Goal: Information Seeking & Learning: Check status

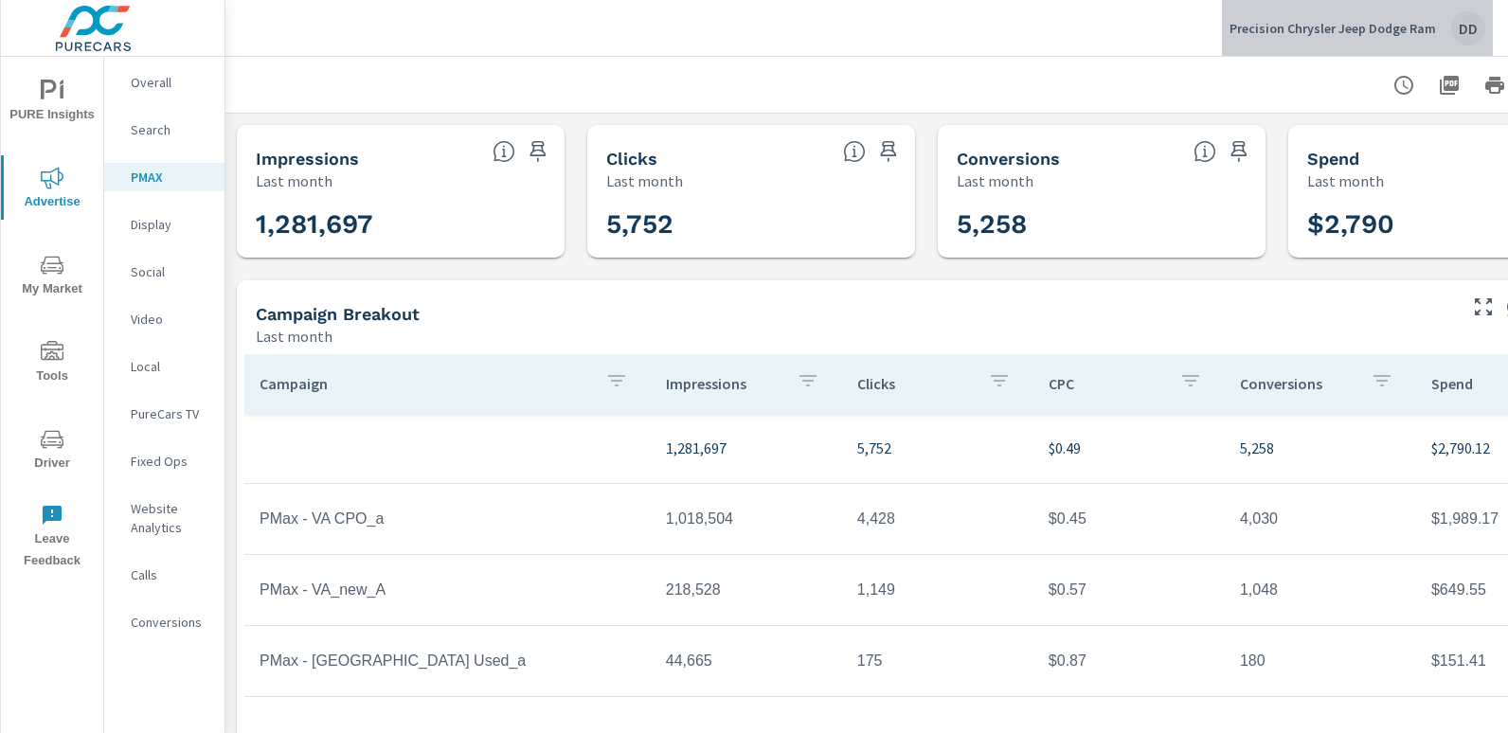
click at [1454, 22] on div "DD" at bounding box center [1468, 28] width 34 height 34
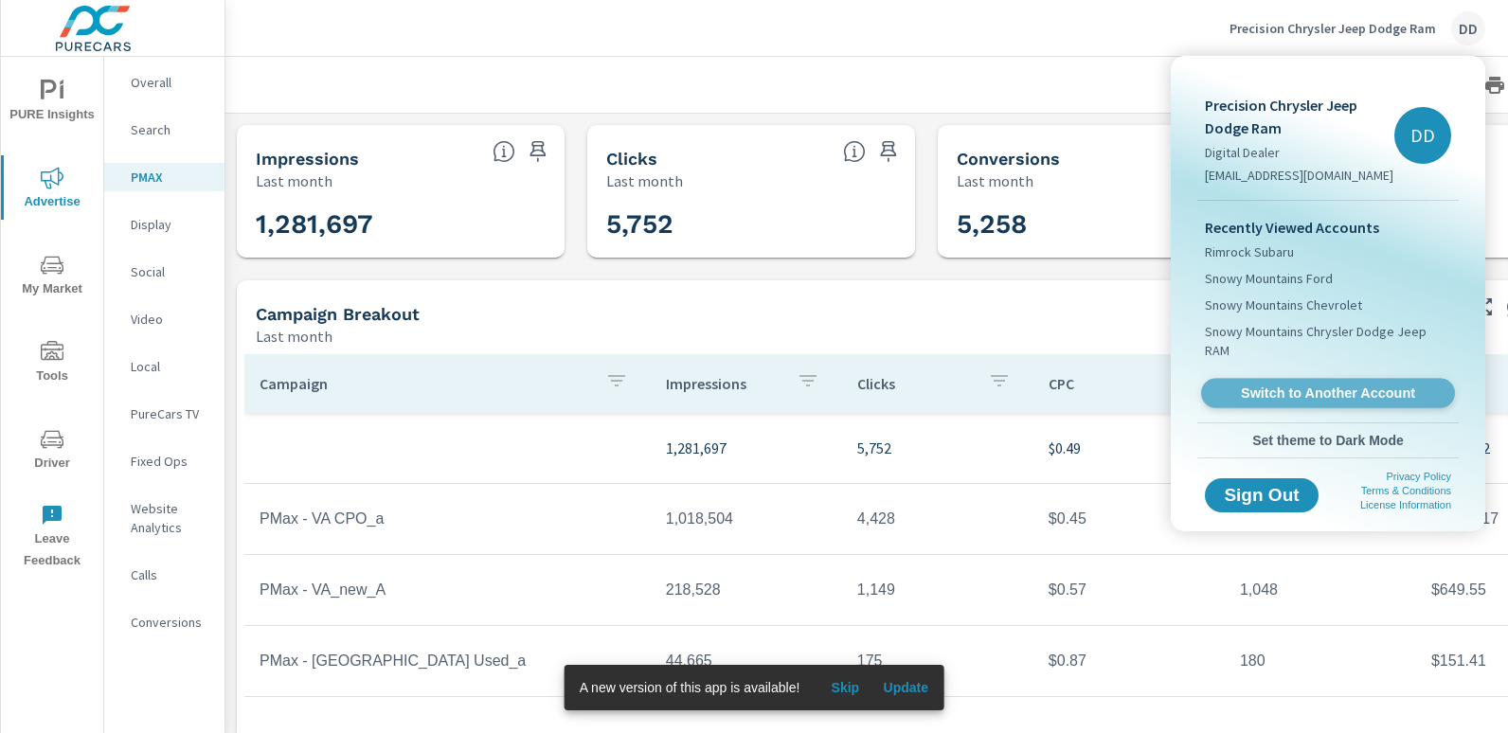
click at [1342, 385] on span "Switch to Another Account" at bounding box center [1327, 394] width 232 height 18
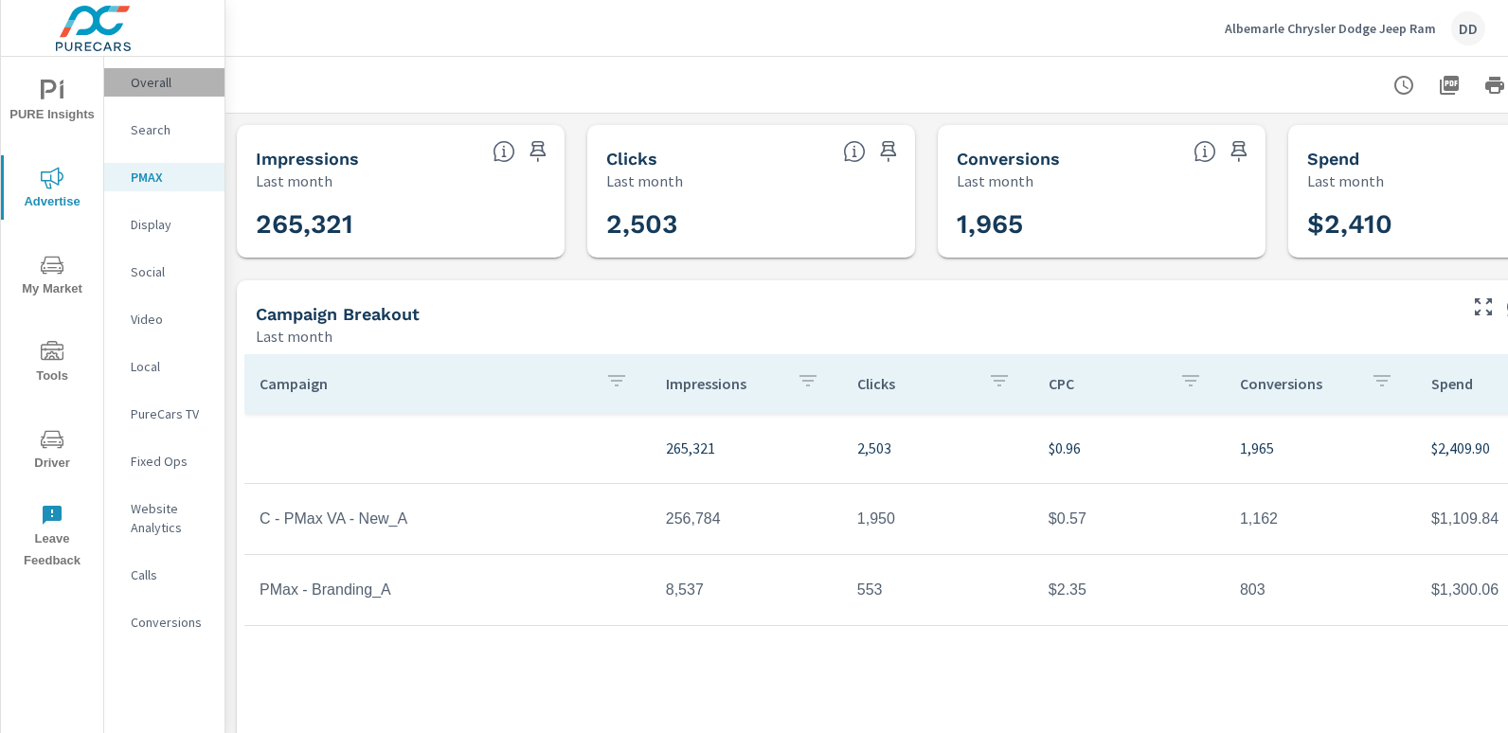
click at [188, 85] on p "Overall" at bounding box center [170, 82] width 79 height 19
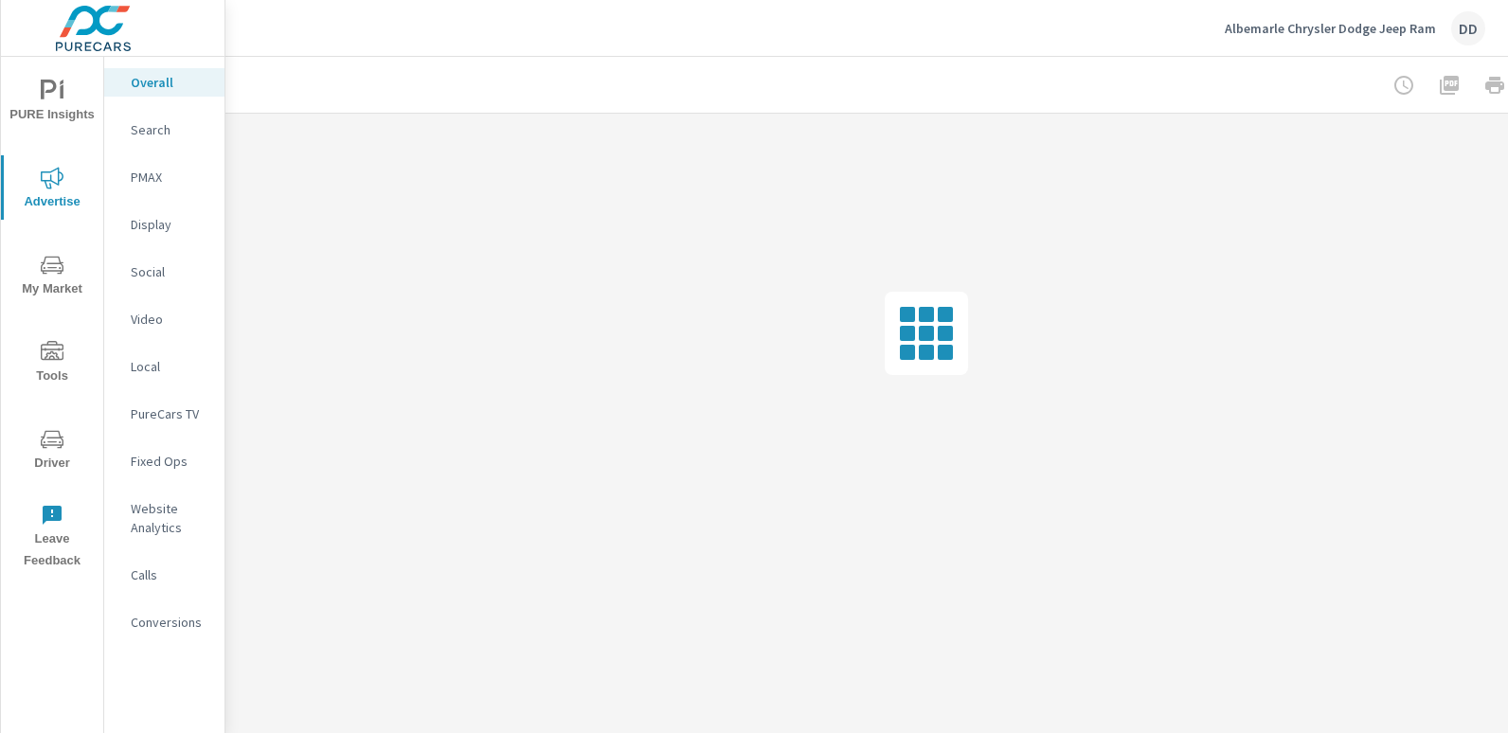
scroll to position [0, 119]
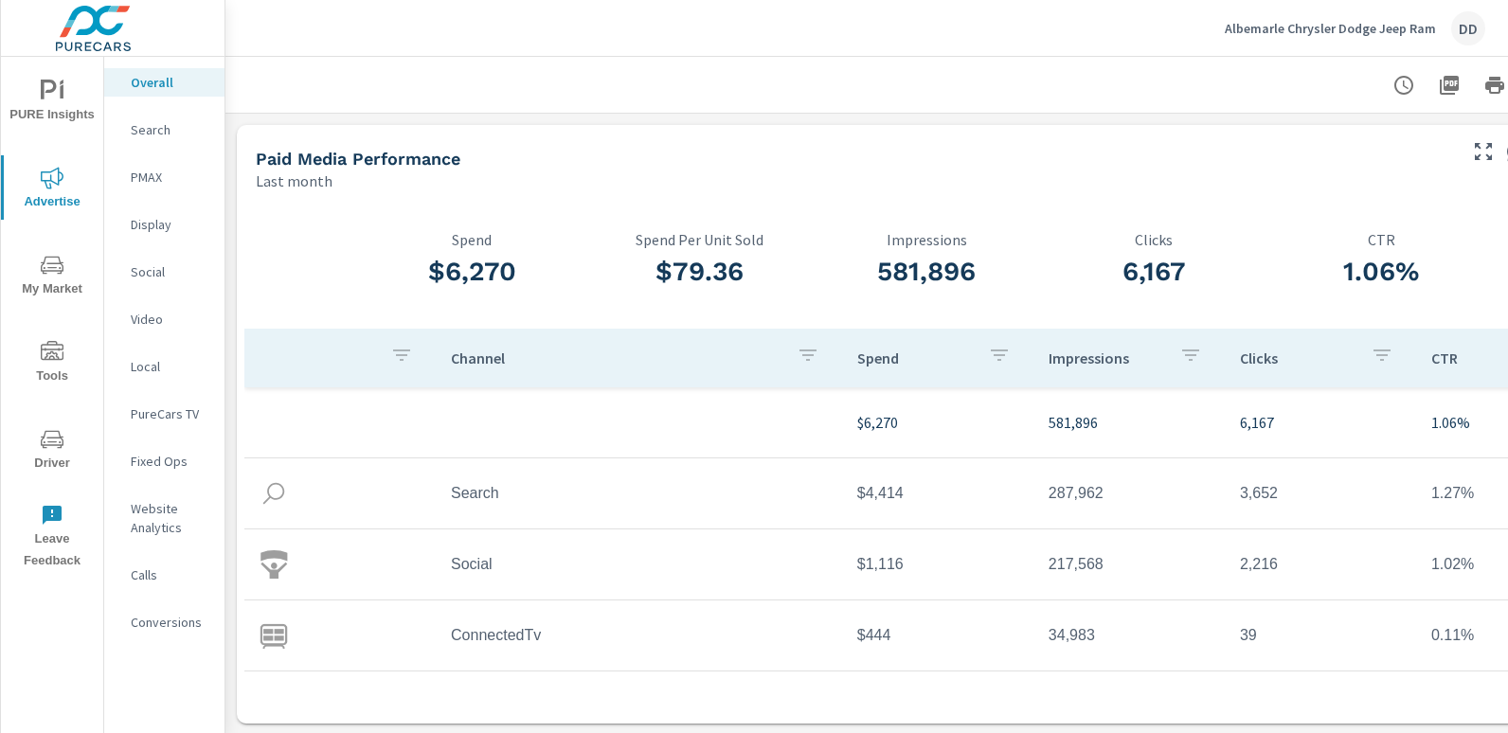
scroll to position [0, 134]
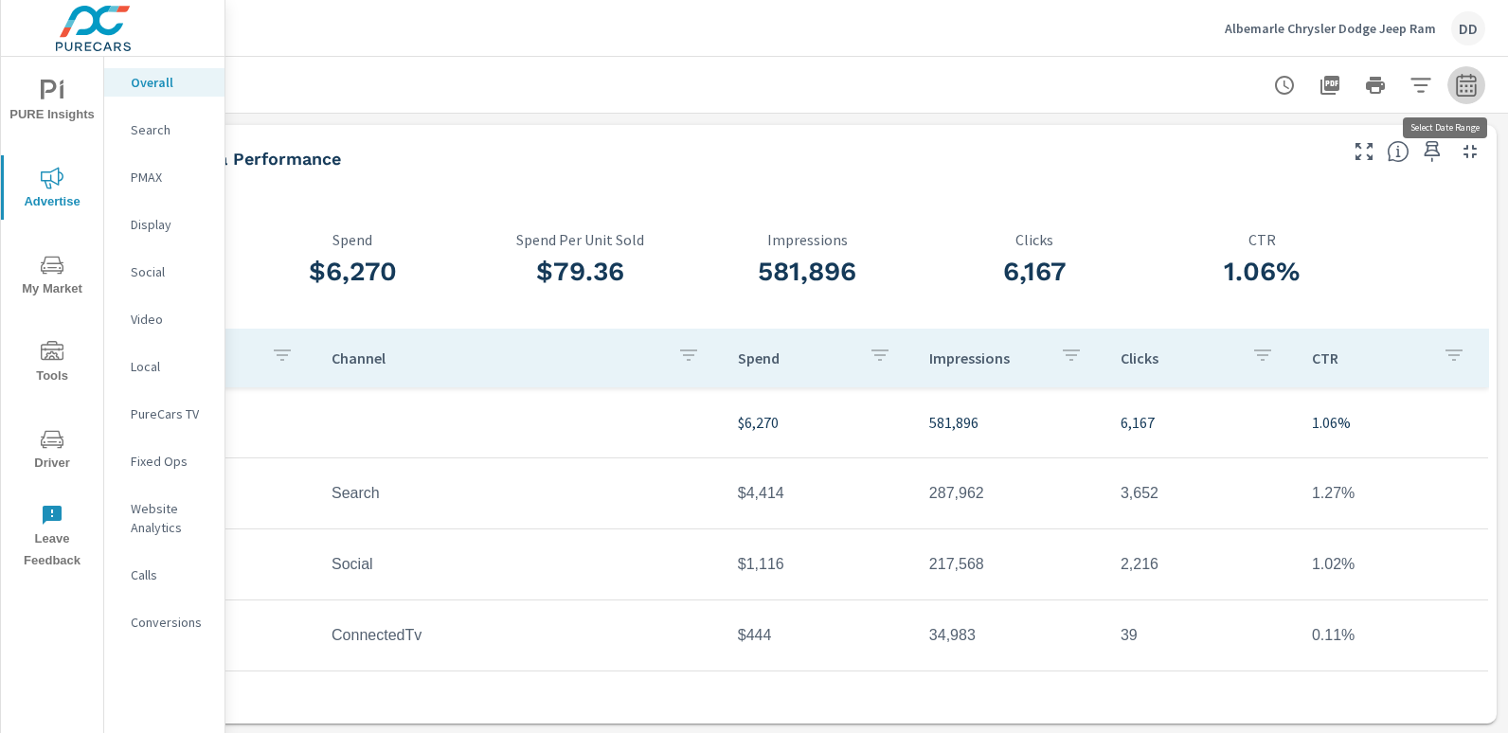
click at [1447, 99] on button "button" at bounding box center [1466, 85] width 38 height 38
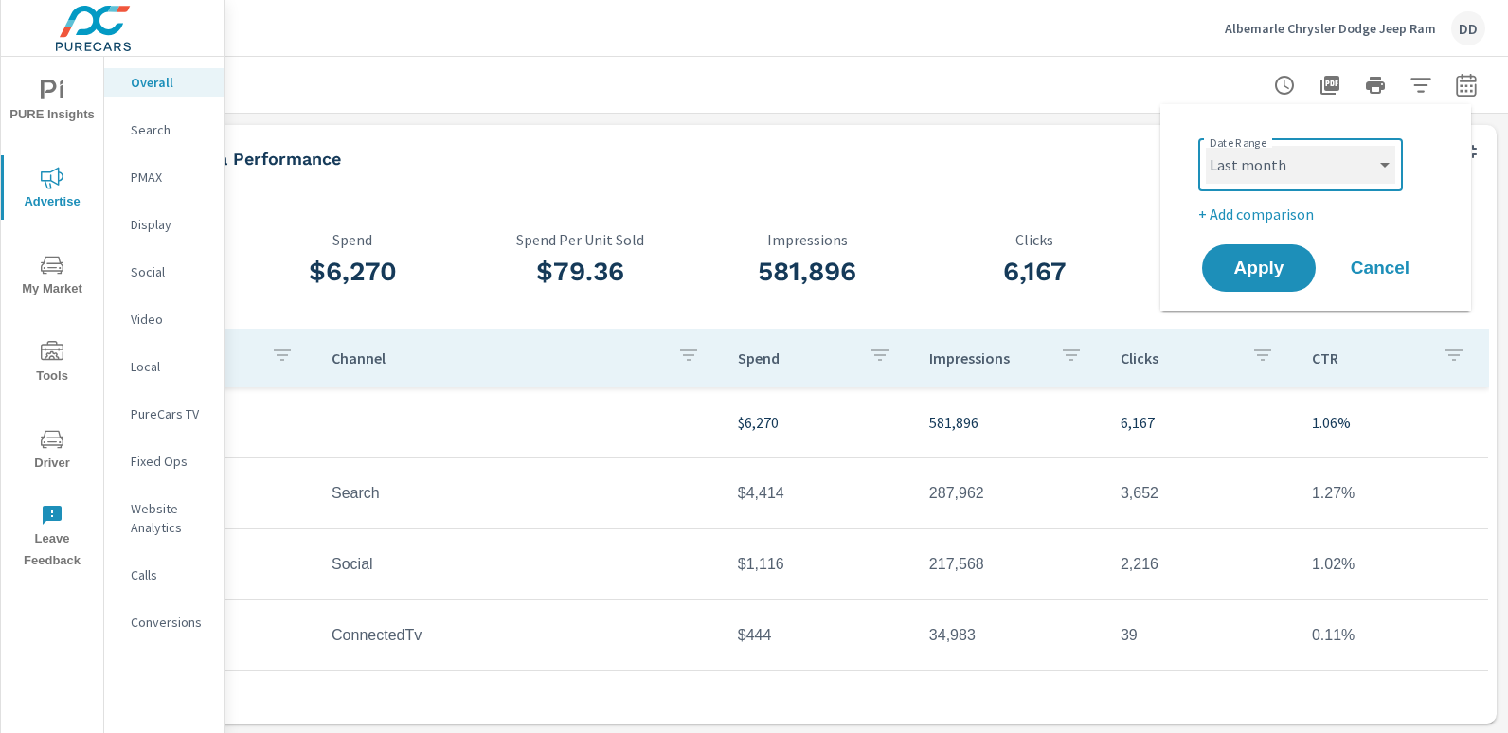
click at [1296, 174] on select "Custom Yesterday Last week Last 7 days Last 14 days Last 30 days Last 45 days L…" at bounding box center [1300, 165] width 189 height 38
click at [1206, 146] on select "Custom Yesterday Last week Last 7 days Last 14 days Last 30 days Last 45 days L…" at bounding box center [1300, 165] width 189 height 38
select select "Month to date"
click at [1239, 220] on p "+ Add comparison" at bounding box center [1319, 214] width 242 height 23
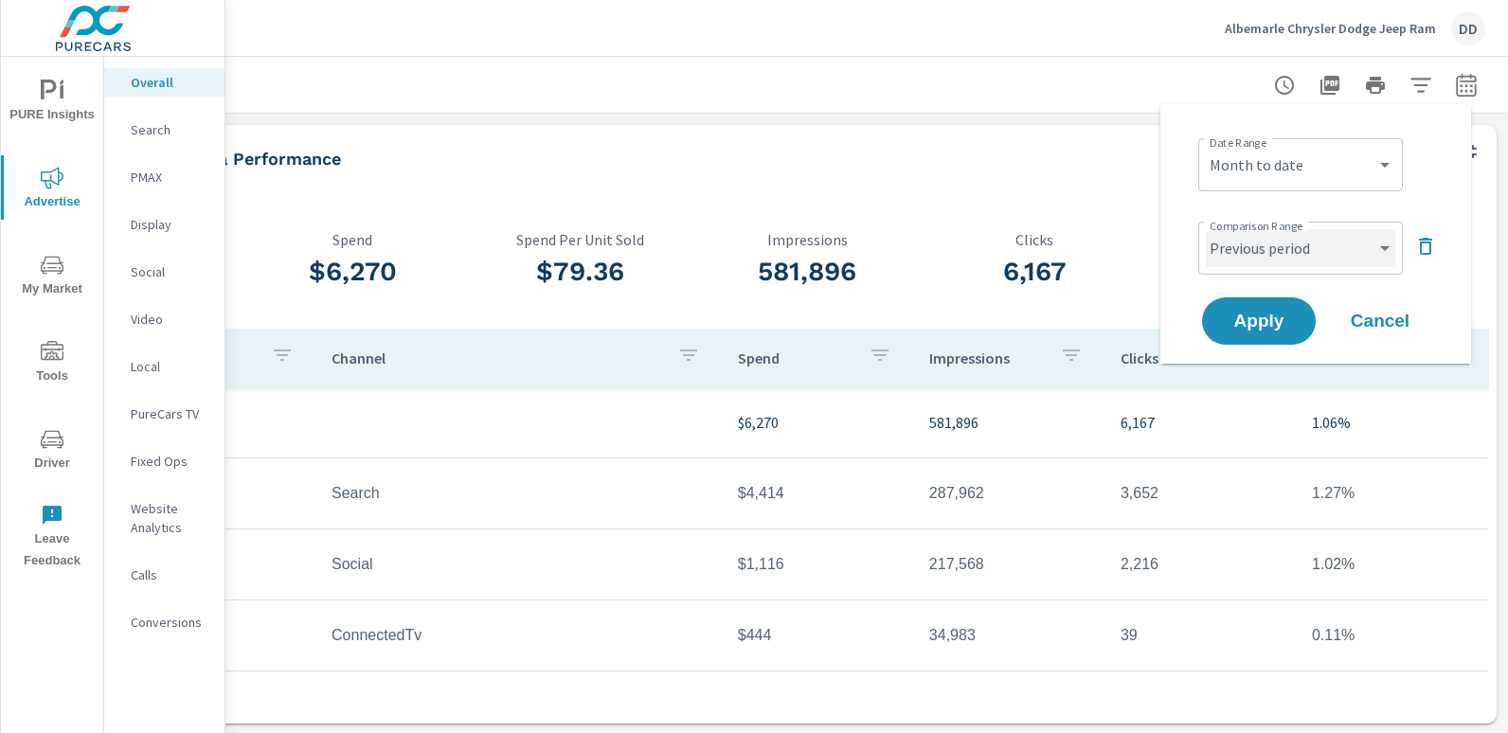
click at [1232, 260] on select "Custom Previous period Previous month Previous year" at bounding box center [1300, 248] width 189 height 38
click at [1206, 229] on select "Custom Previous period Previous month Previous year" at bounding box center [1300, 248] width 189 height 38
select select "custom"
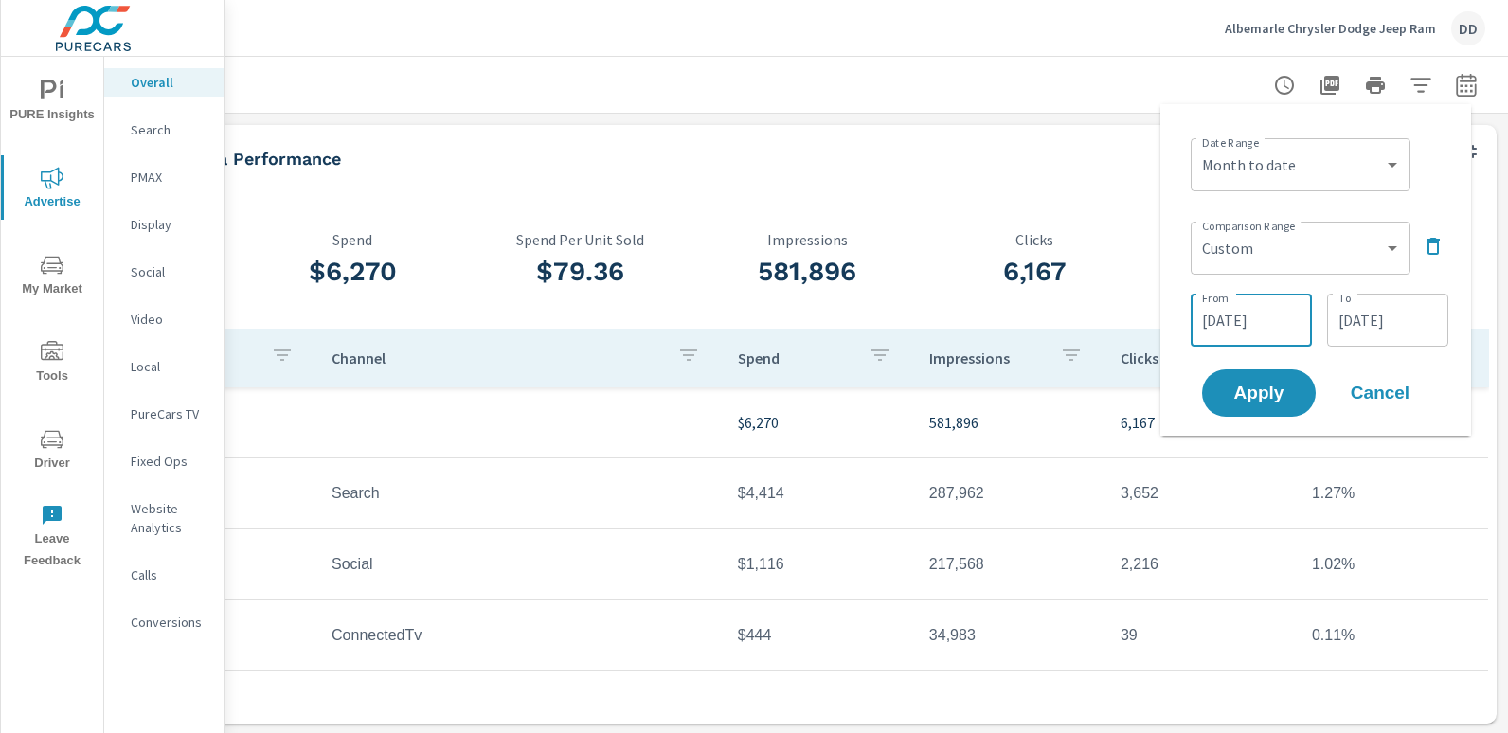
click at [1251, 325] on input "07/11/2025" at bounding box center [1251, 320] width 106 height 38
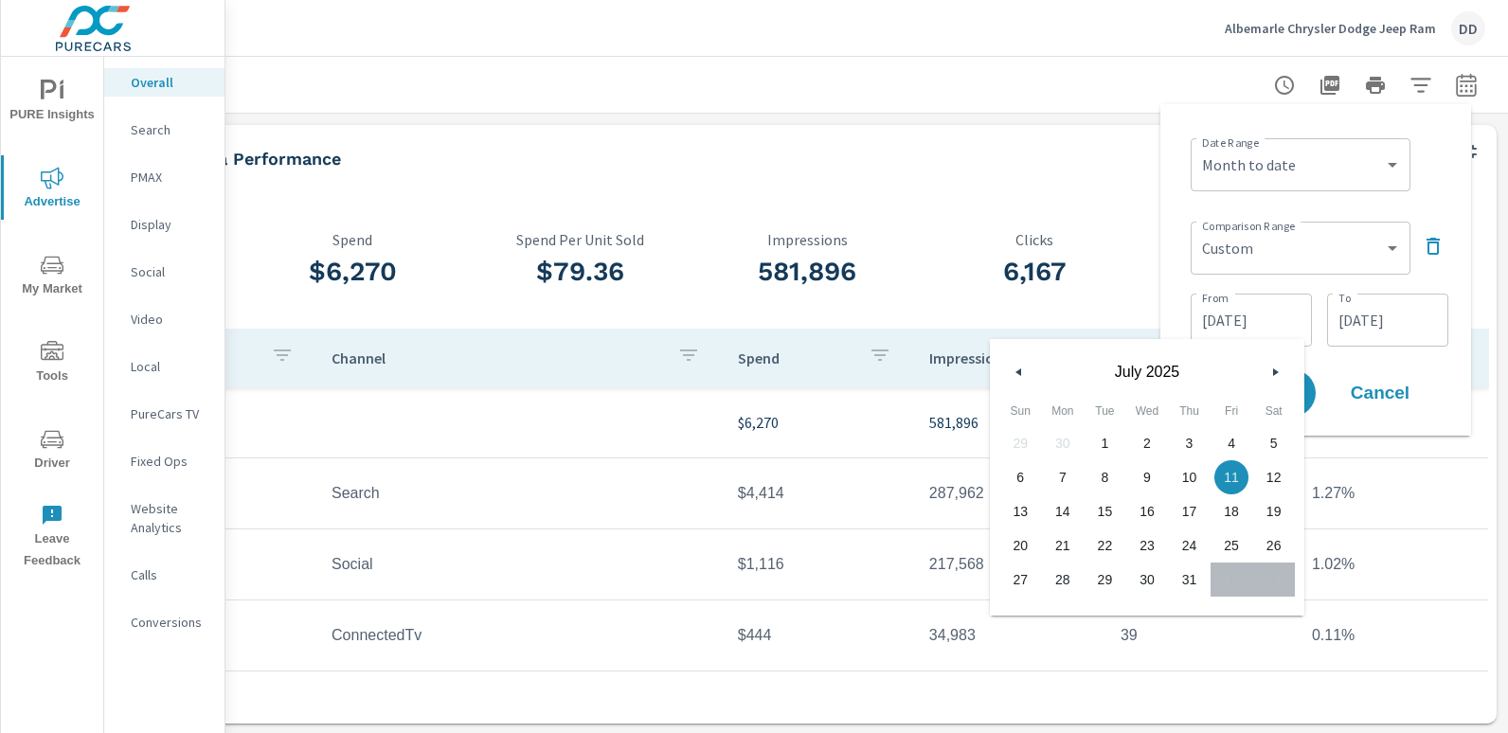
click at [1102, 441] on span "1" at bounding box center [1104, 443] width 43 height 25
type input "07/01/2025"
click at [1384, 332] on input "07/31/2025" at bounding box center [1387, 320] width 106 height 38
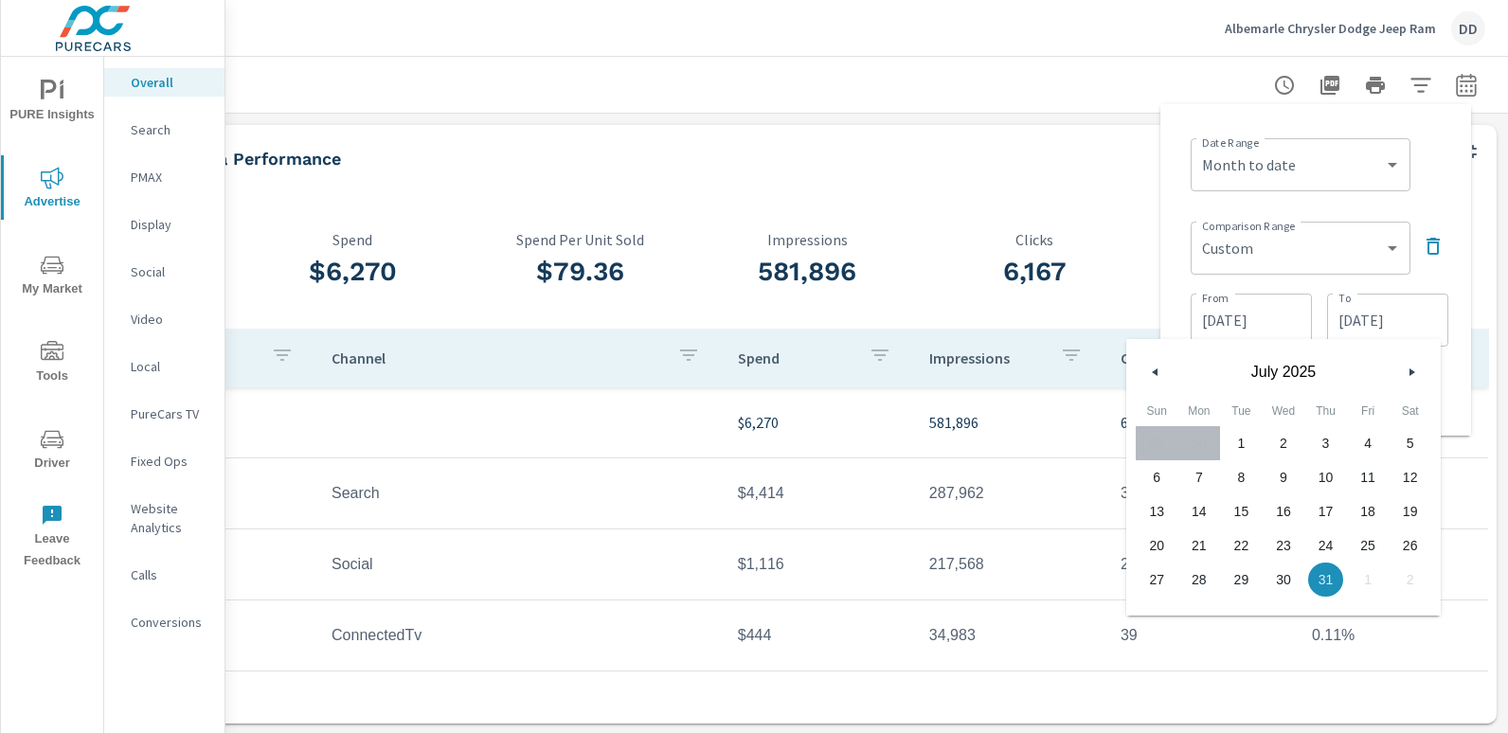
click at [1203, 543] on span "21" at bounding box center [1199, 545] width 43 height 25
type input "07/21/2025"
click at [1430, 173] on div "Date Range Custom Yesterday Last week Last 7 days Last 14 days Last 30 days Las…" at bounding box center [1319, 163] width 258 height 64
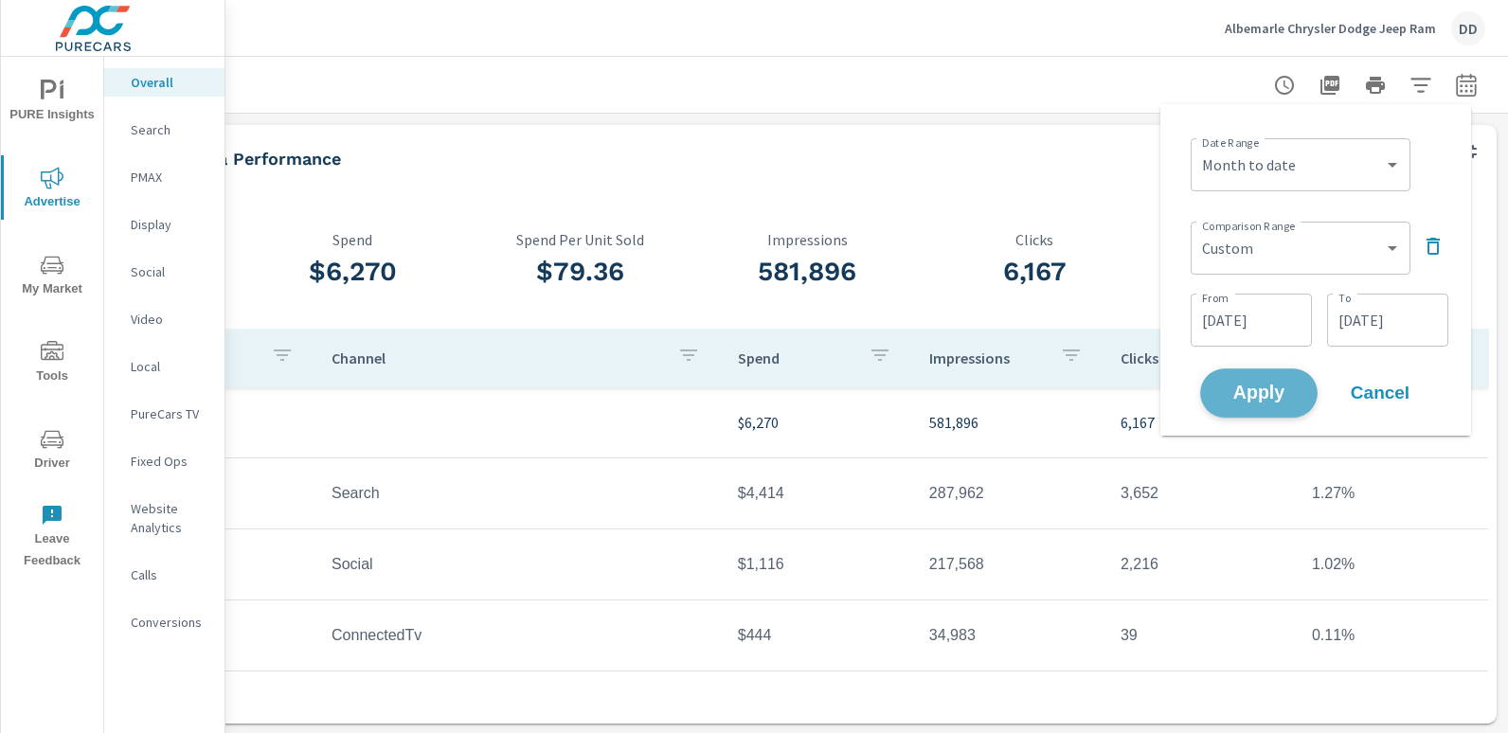
click at [1262, 406] on button "Apply" at bounding box center [1258, 392] width 117 height 49
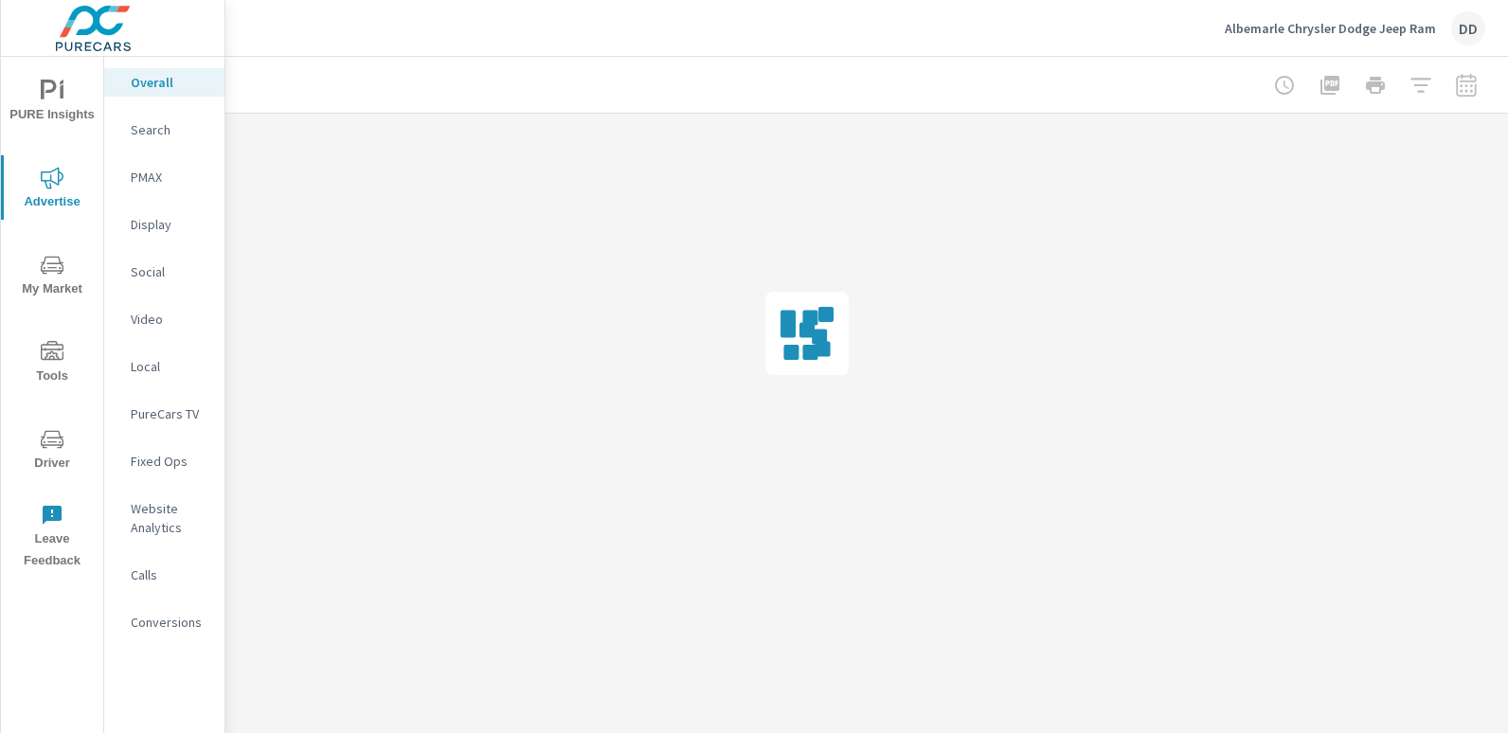
scroll to position [0, 119]
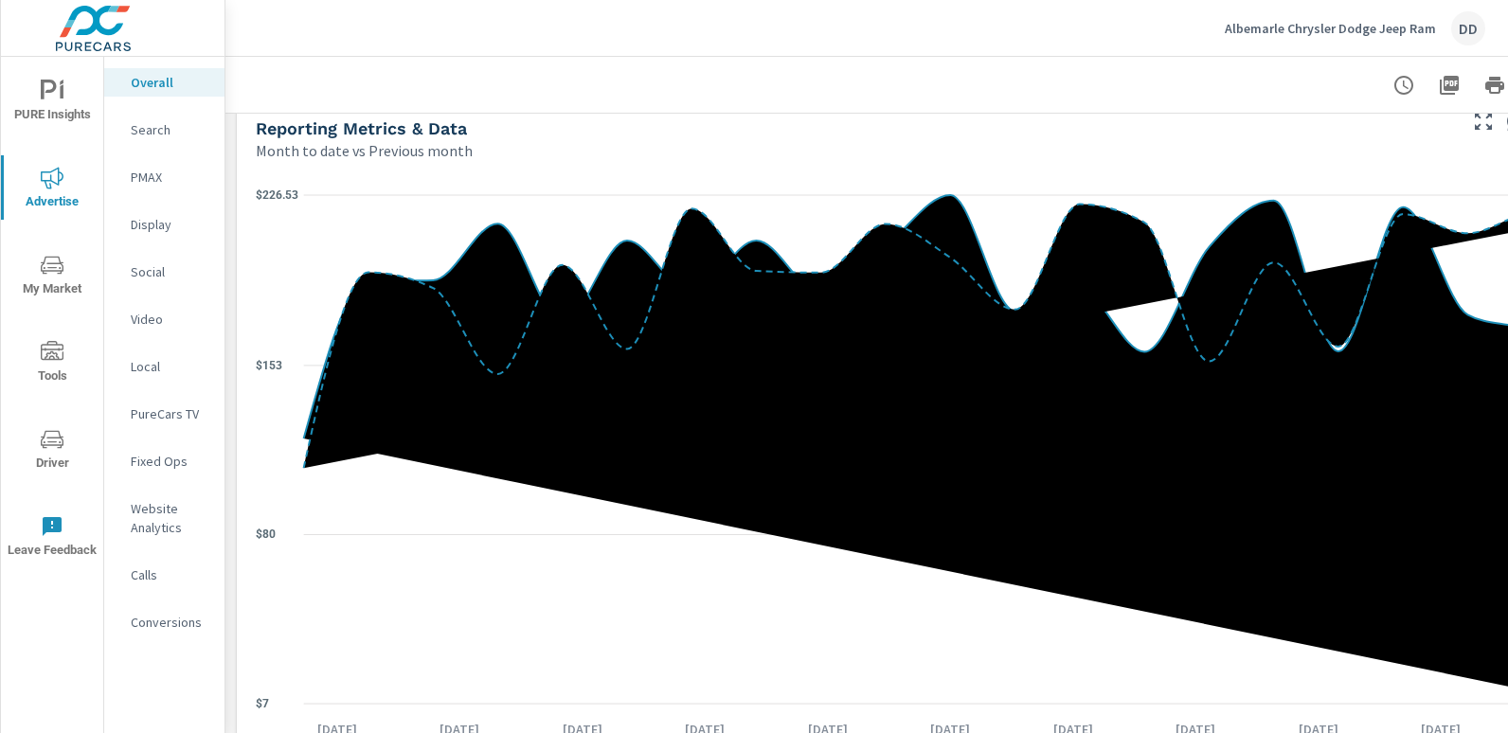
scroll to position [1849, 0]
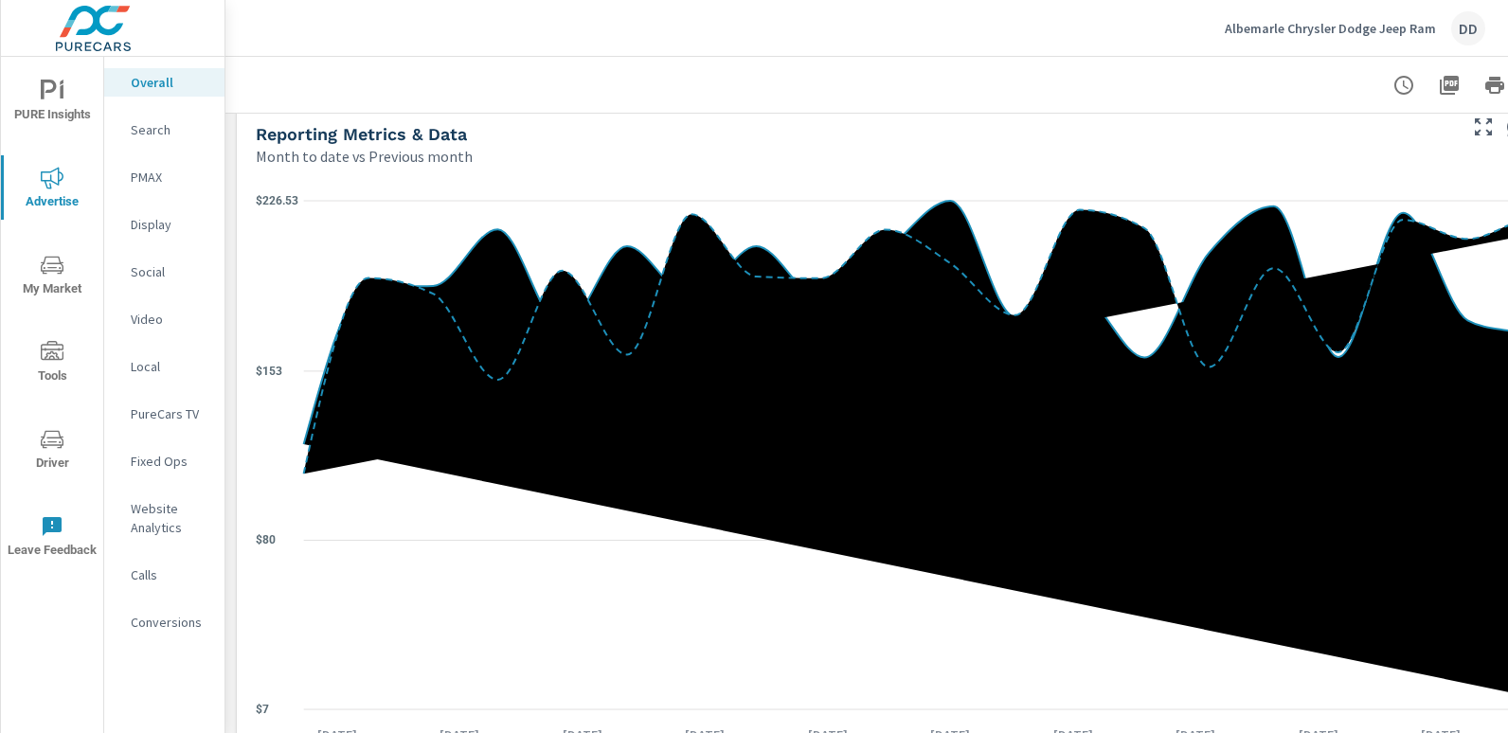
click at [181, 624] on p "Conversions" at bounding box center [170, 622] width 79 height 19
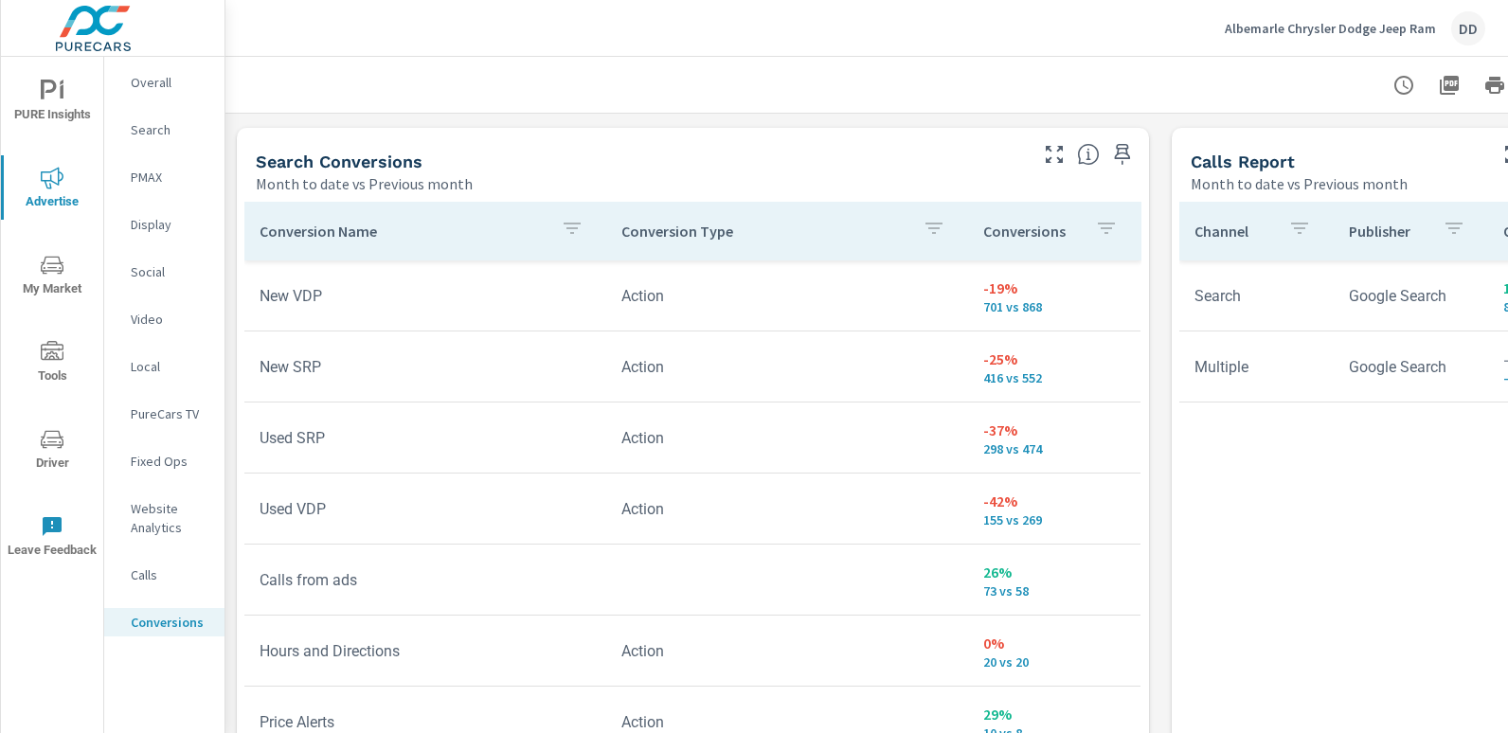
scroll to position [1015, 0]
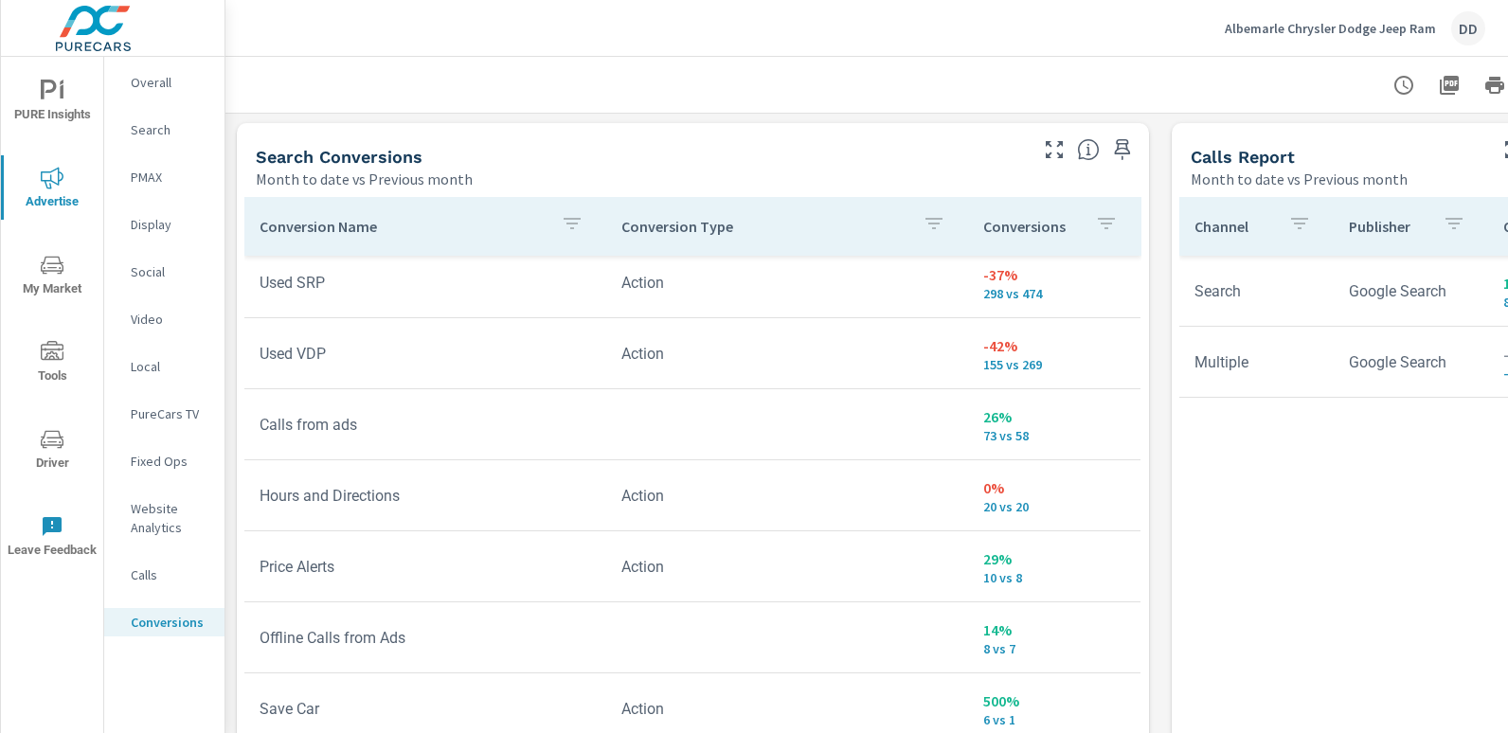
scroll to position [235, 0]
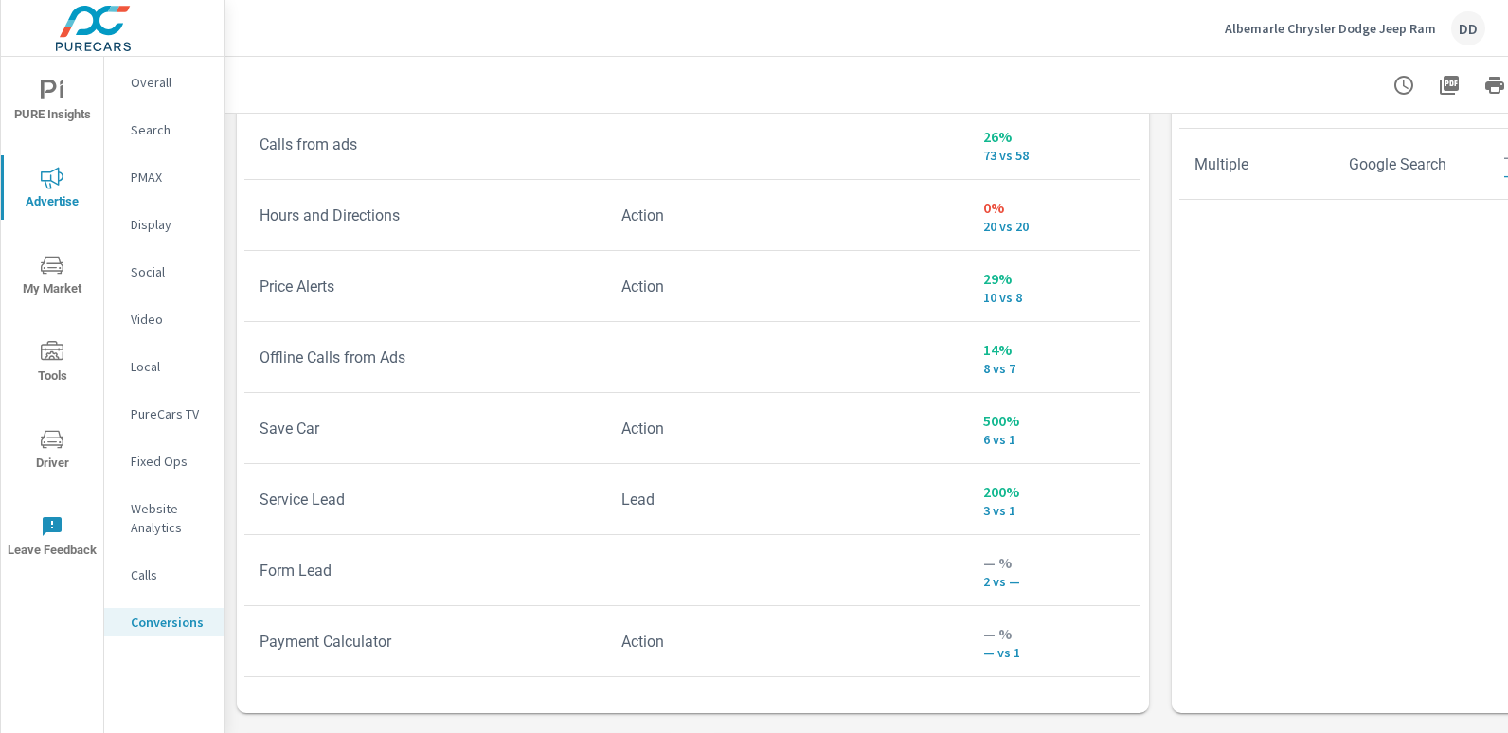
scroll to position [1217, 0]
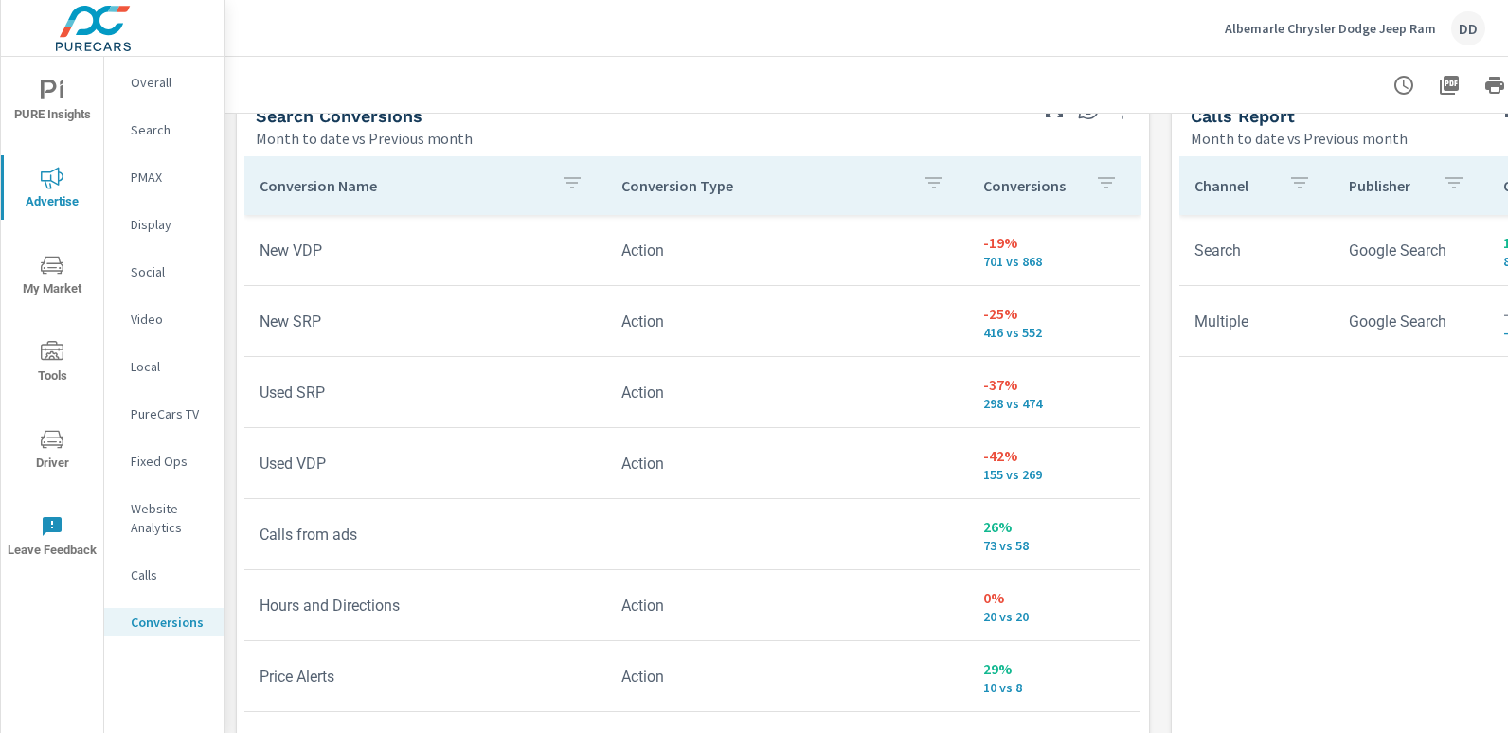
scroll to position [1494, 0]
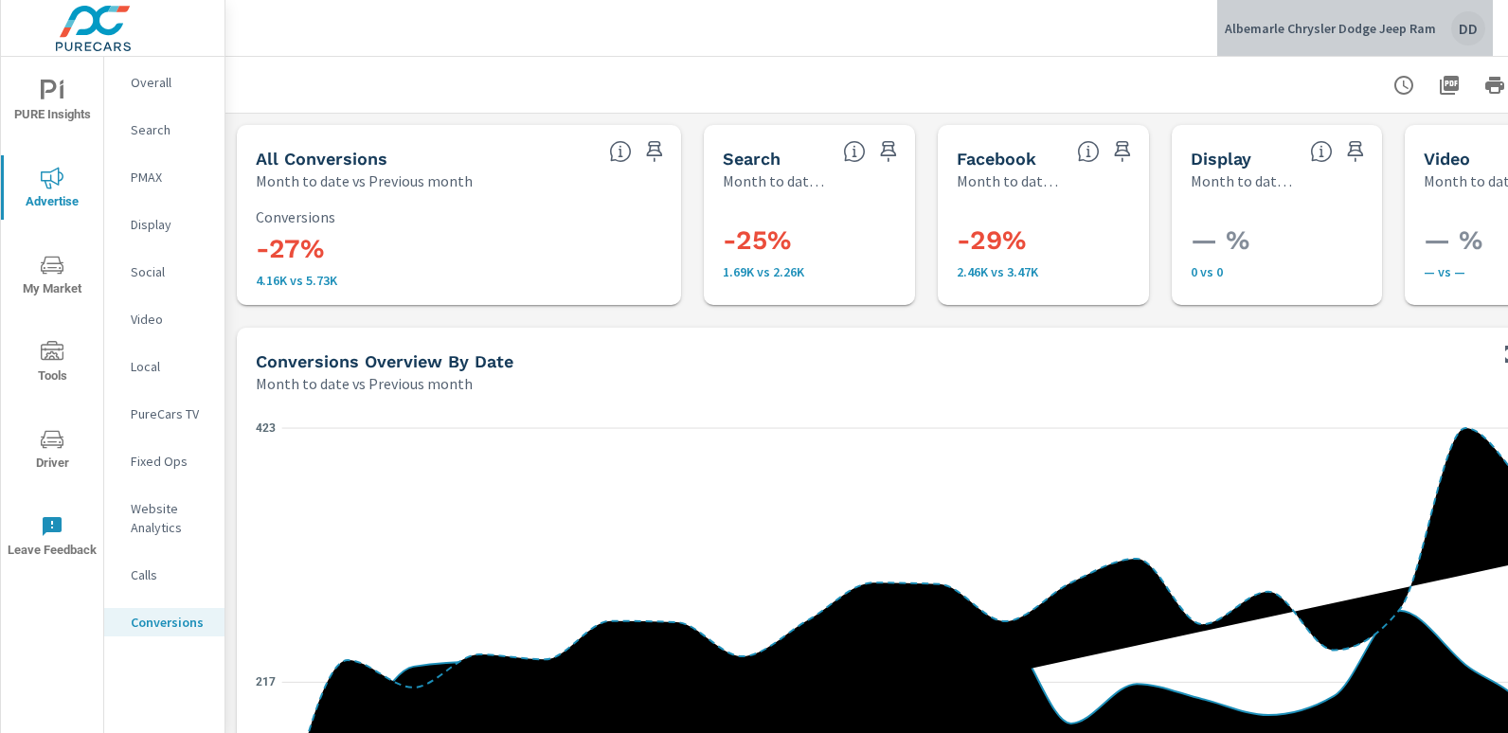
click at [1472, 23] on div "DD" at bounding box center [1468, 28] width 34 height 34
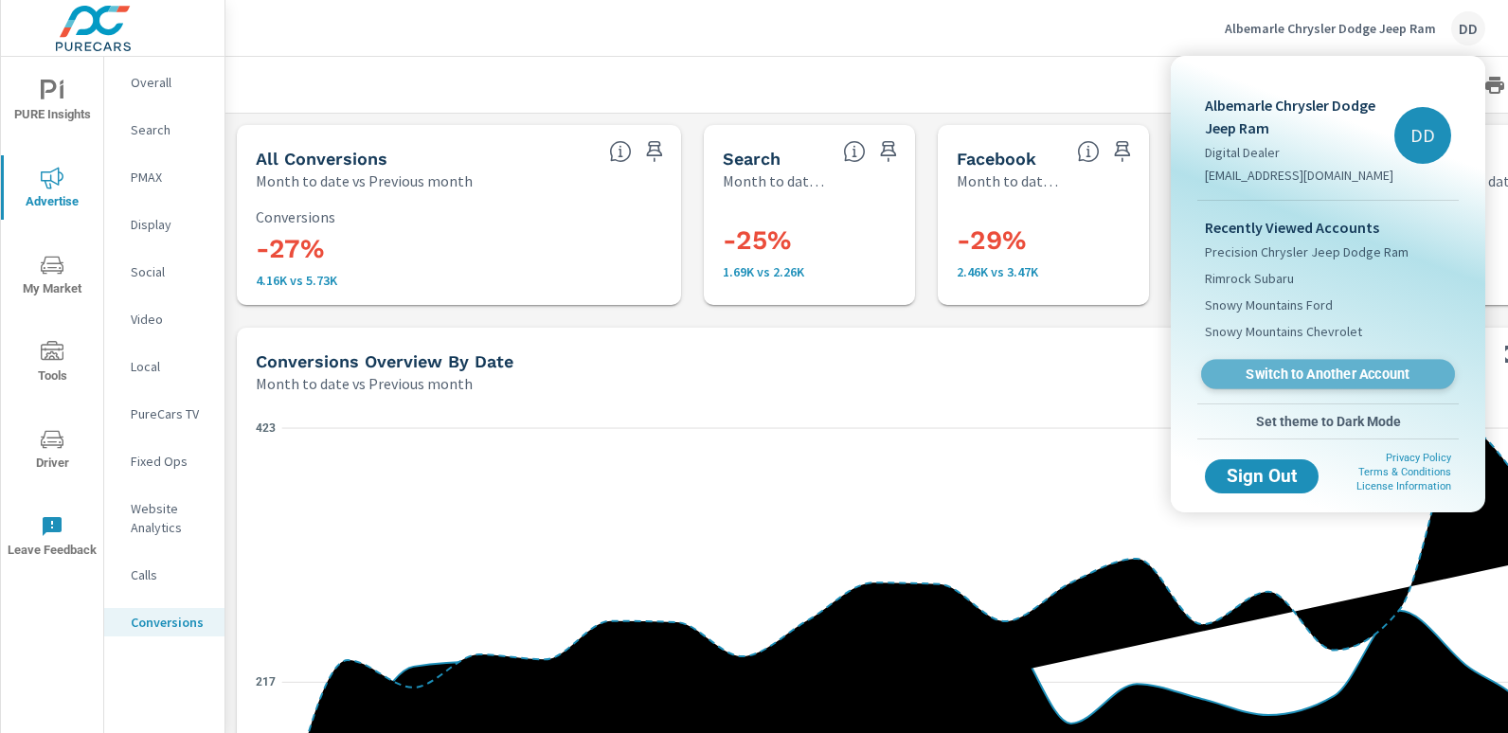
click at [1333, 363] on link "Switch to Another Account" at bounding box center [1328, 374] width 254 height 29
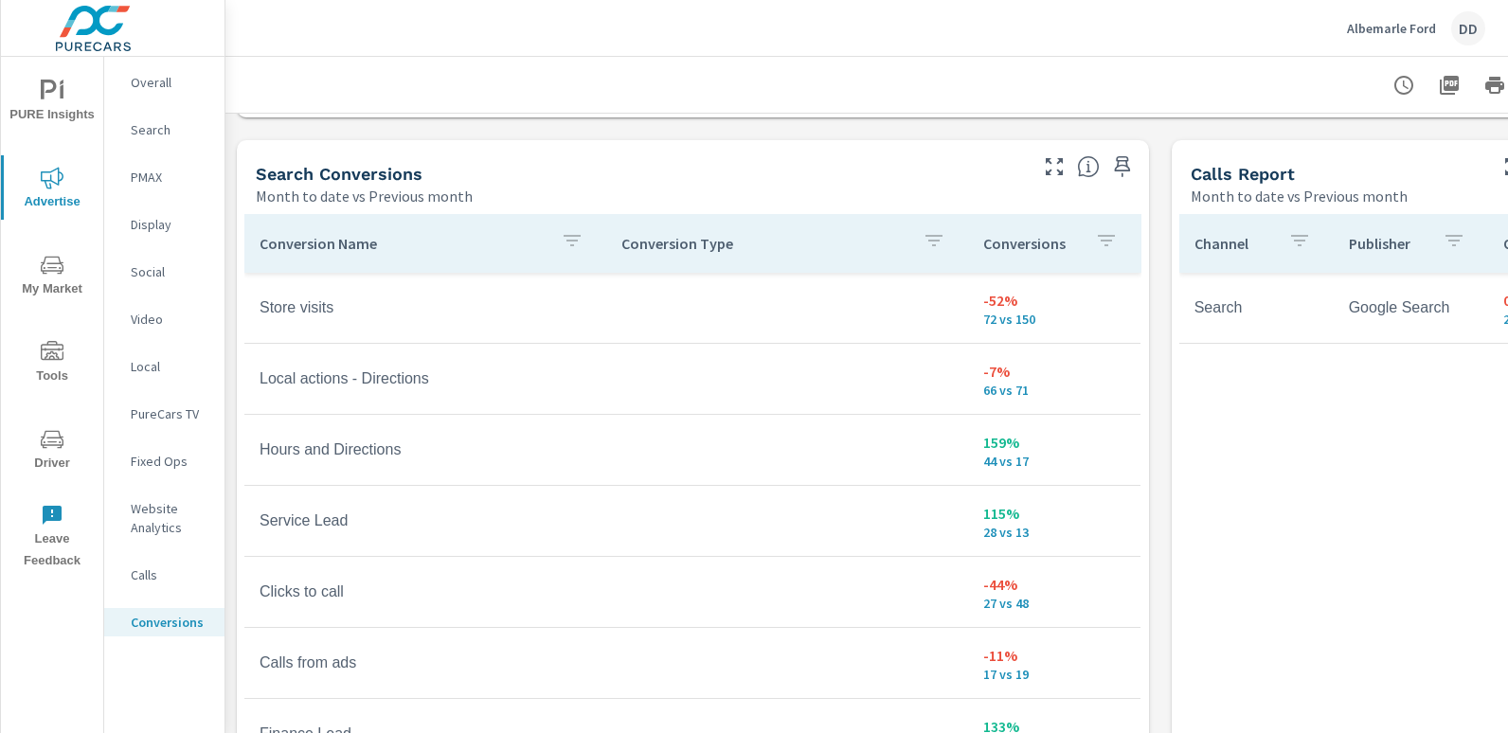
scroll to position [1011, 0]
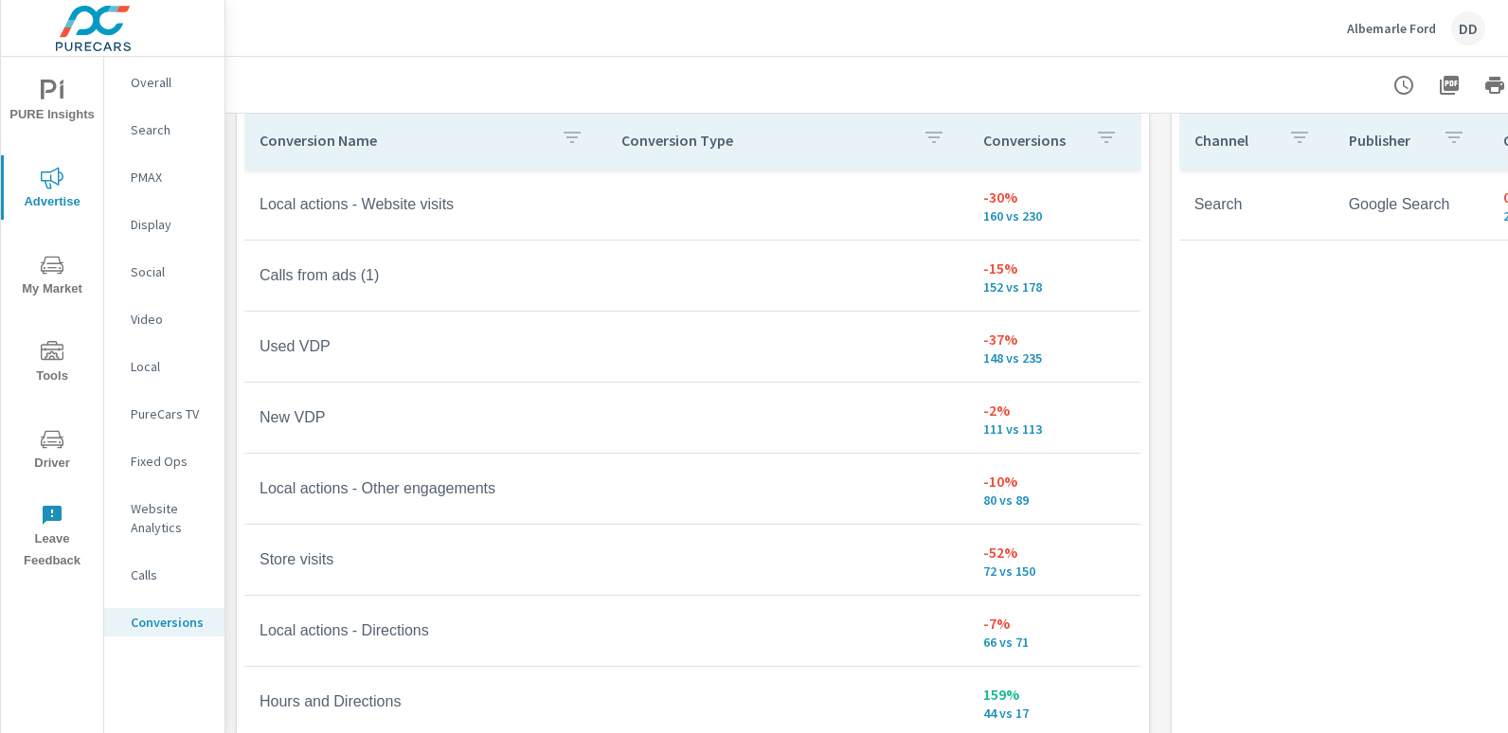
scroll to position [1110, 0]
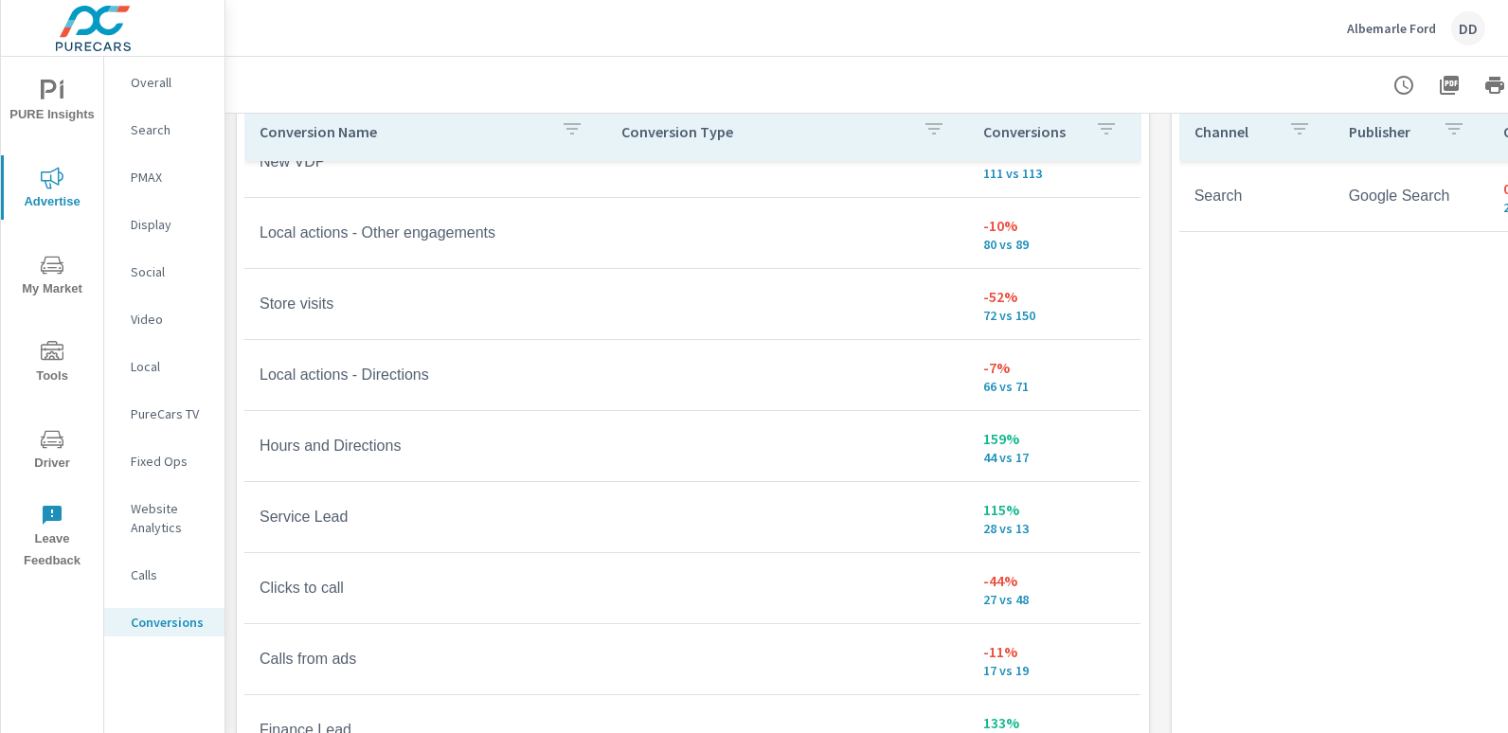
scroll to position [249, 0]
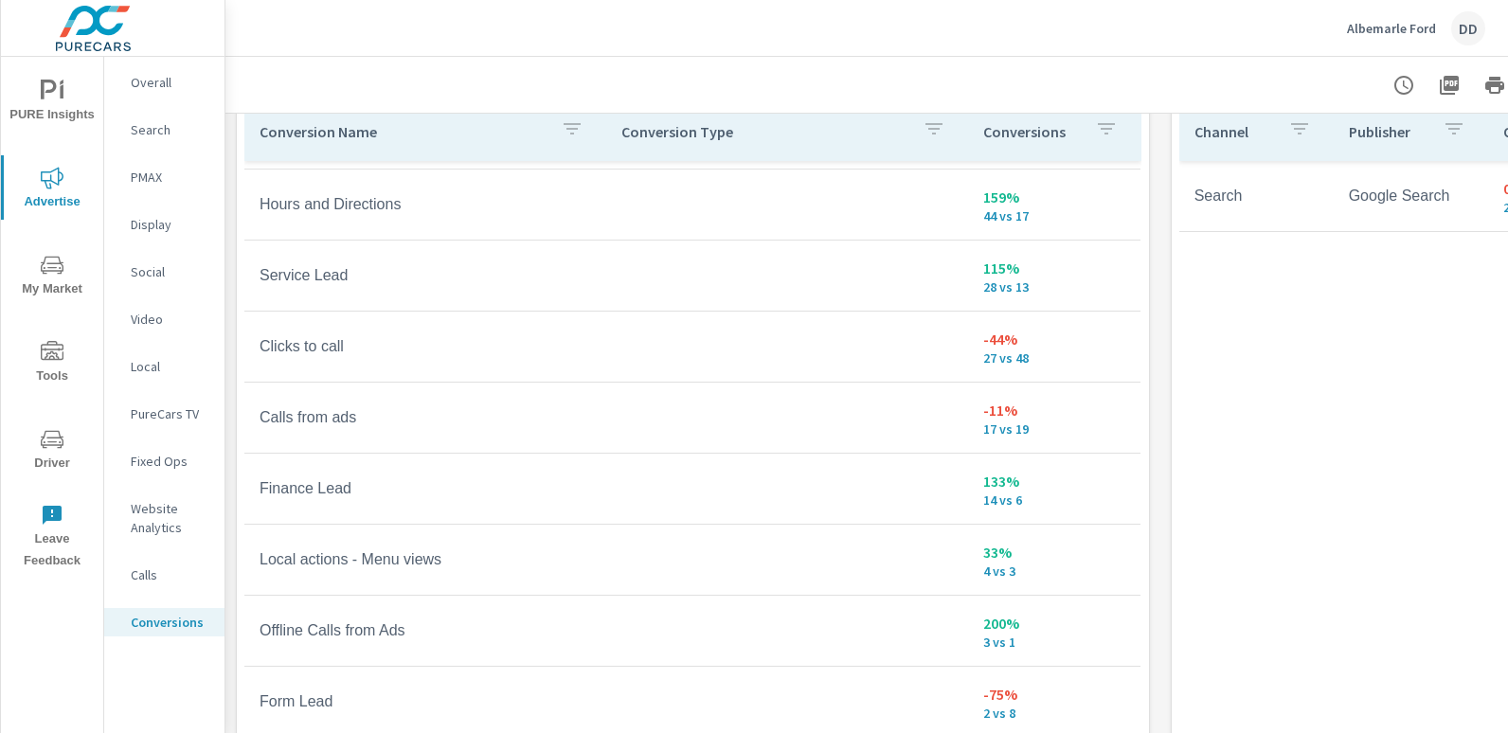
scroll to position [519, 0]
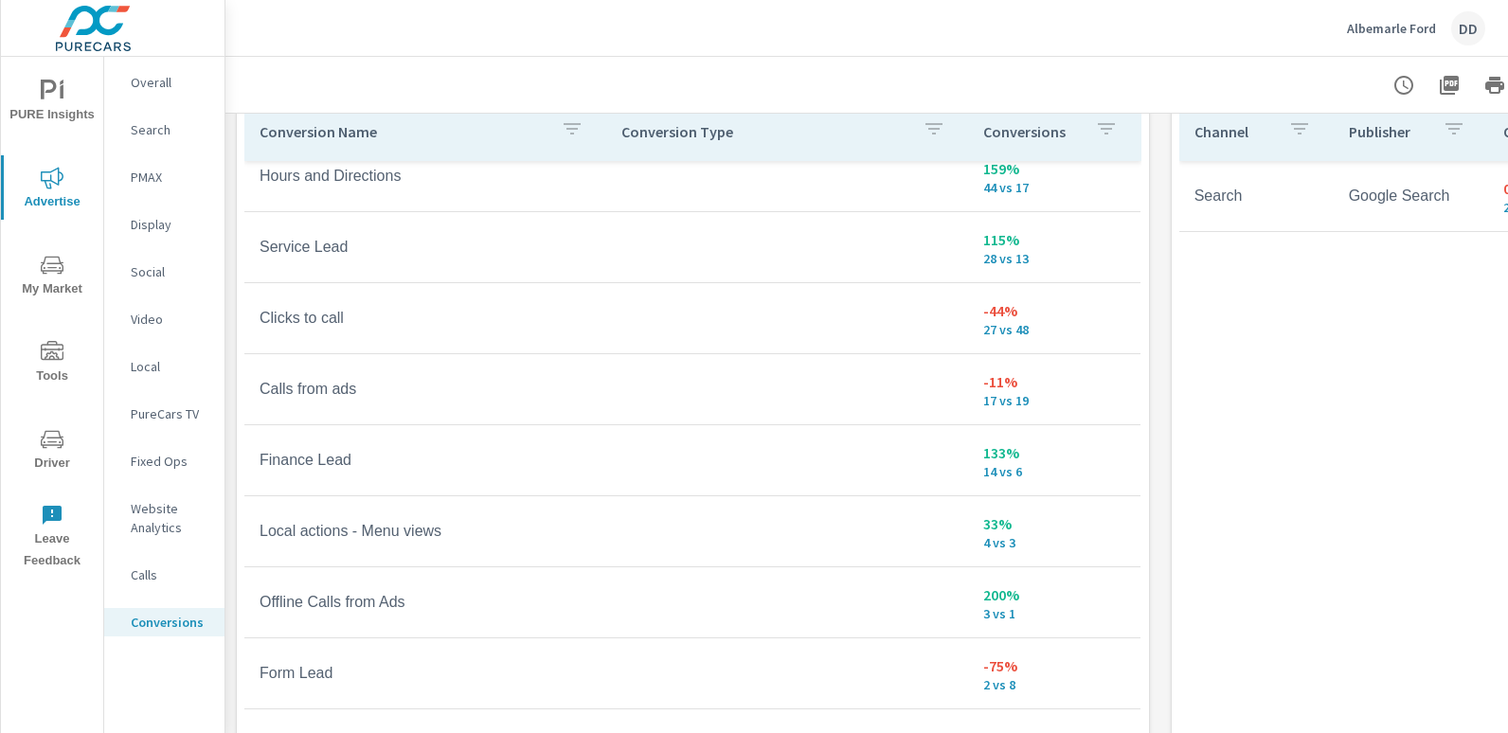
scroll to position [131, 0]
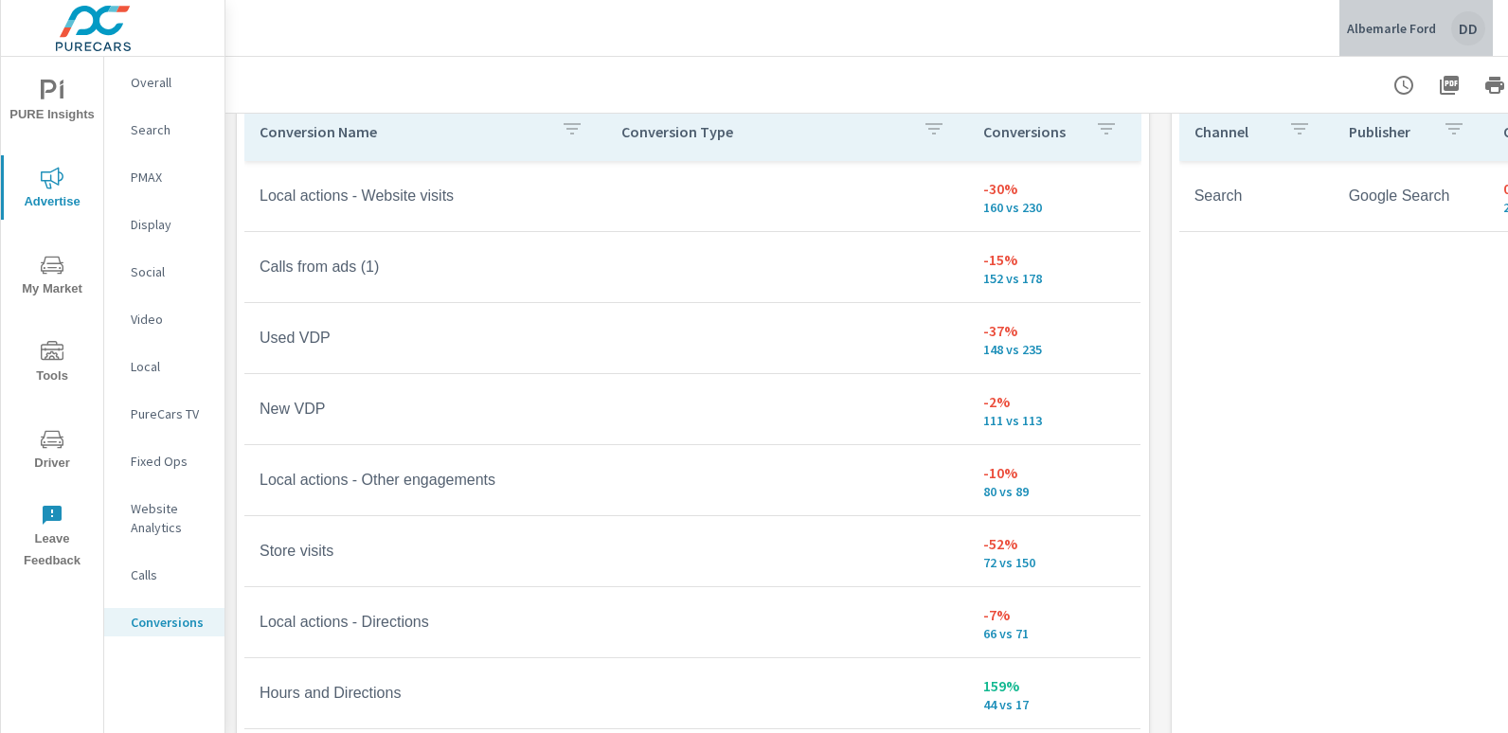
click at [1462, 25] on div "DD" at bounding box center [1468, 28] width 34 height 34
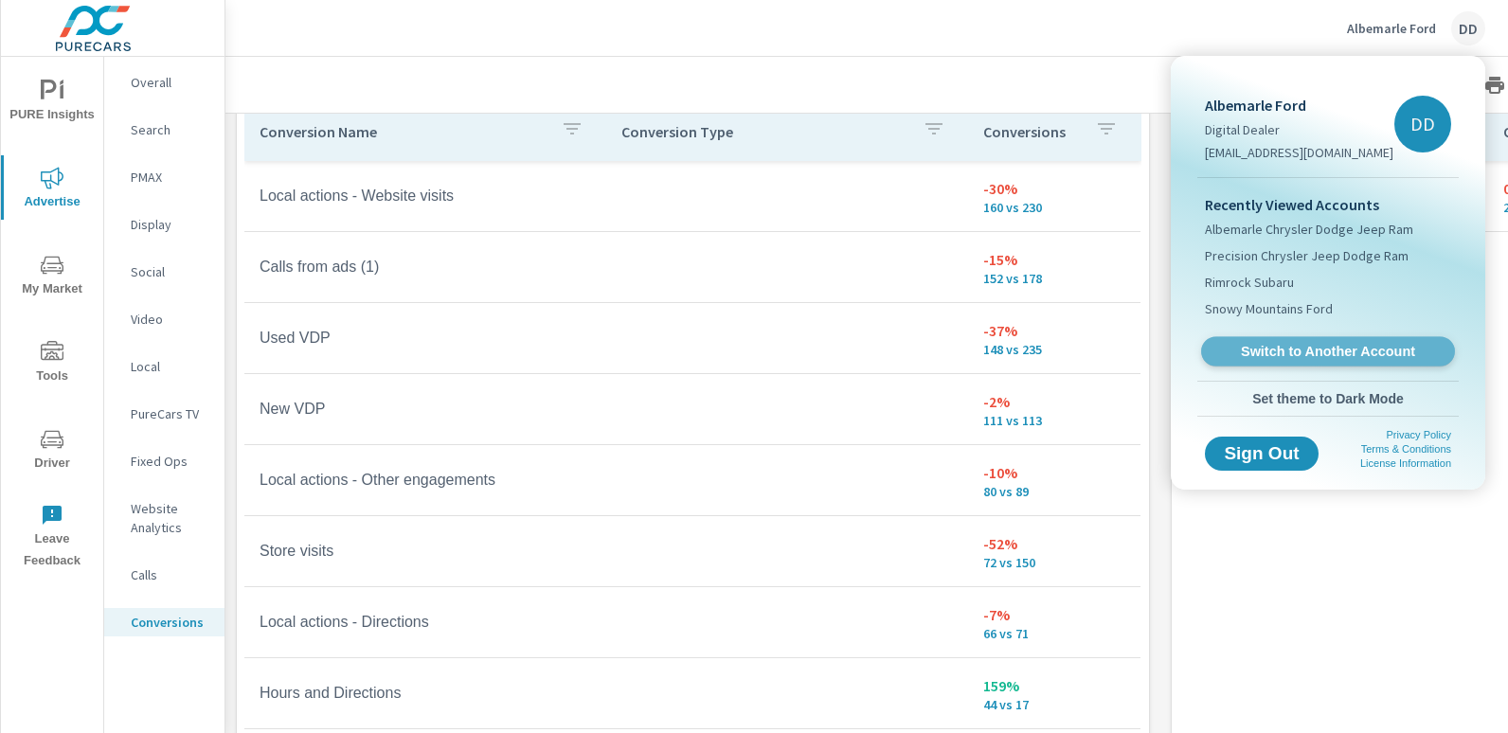
click at [1309, 346] on span "Switch to Another Account" at bounding box center [1327, 352] width 232 height 18
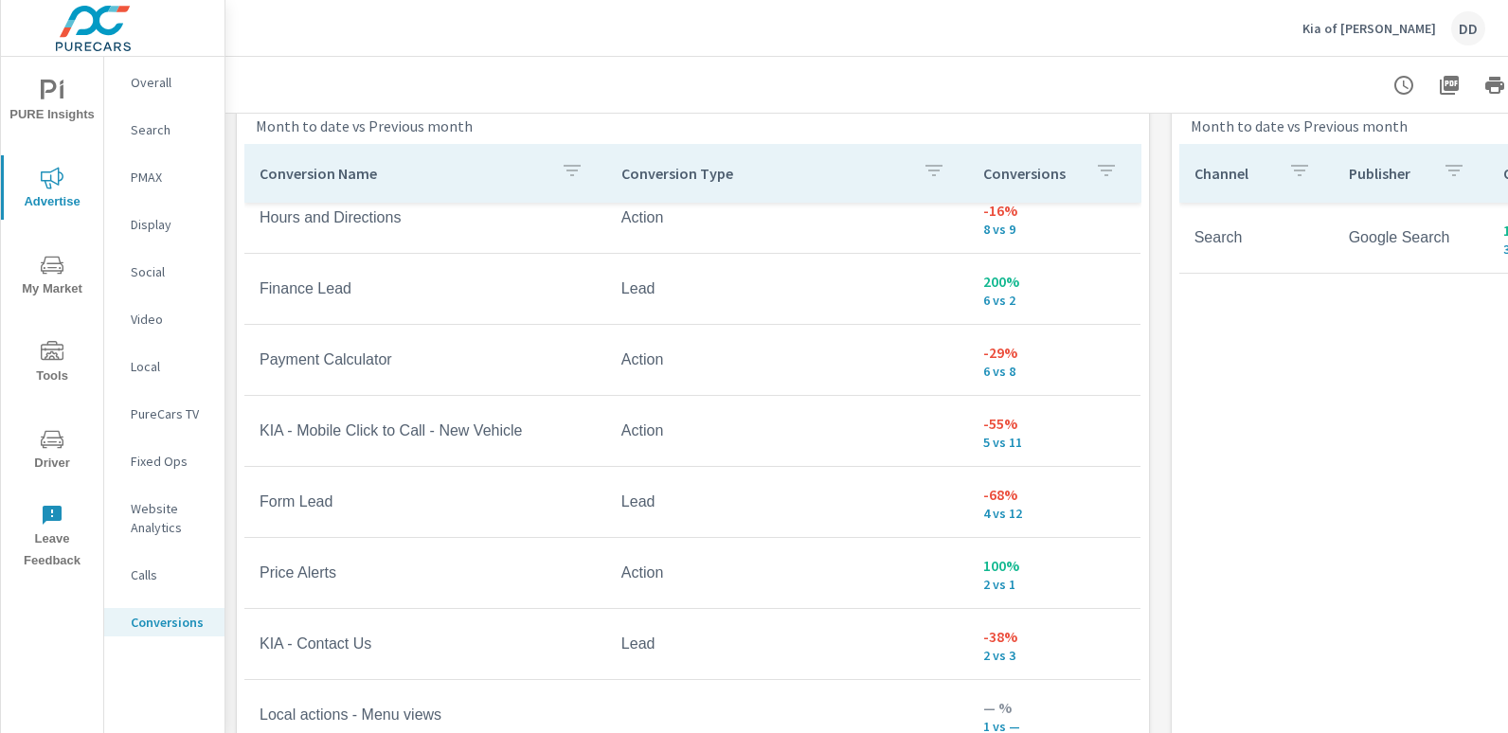
scroll to position [1072, 0]
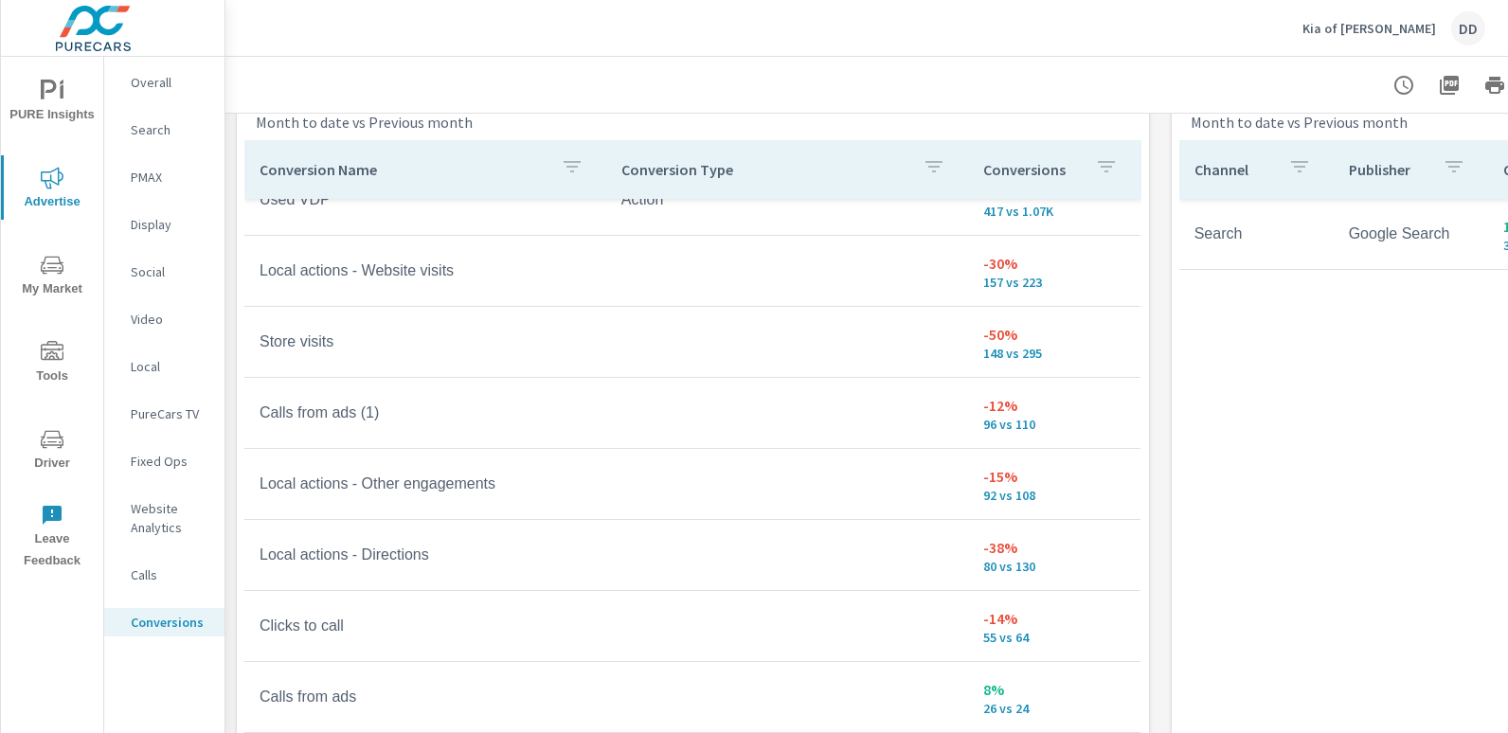
scroll to position [394, 0]
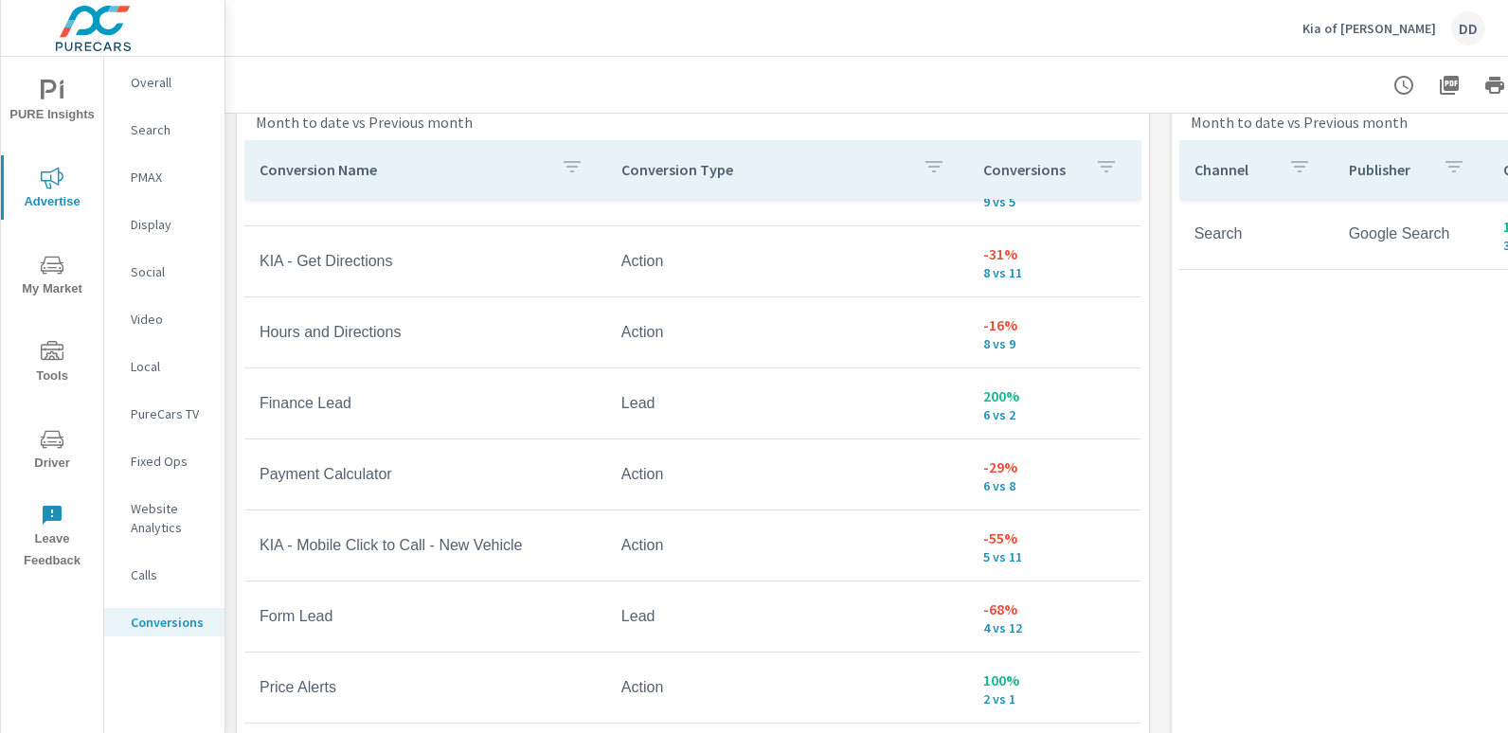
scroll to position [1046, 0]
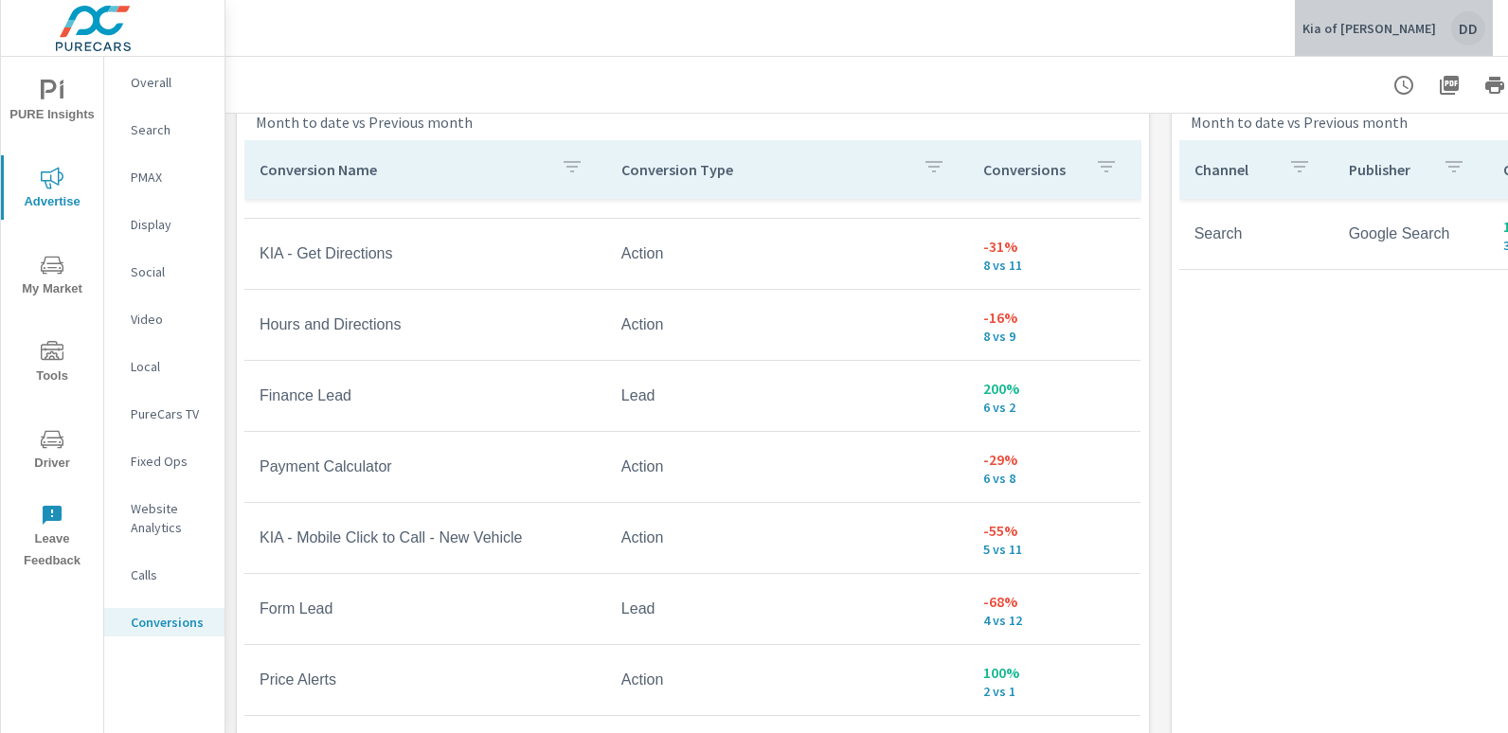
click at [1483, 24] on div "DD" at bounding box center [1468, 28] width 34 height 34
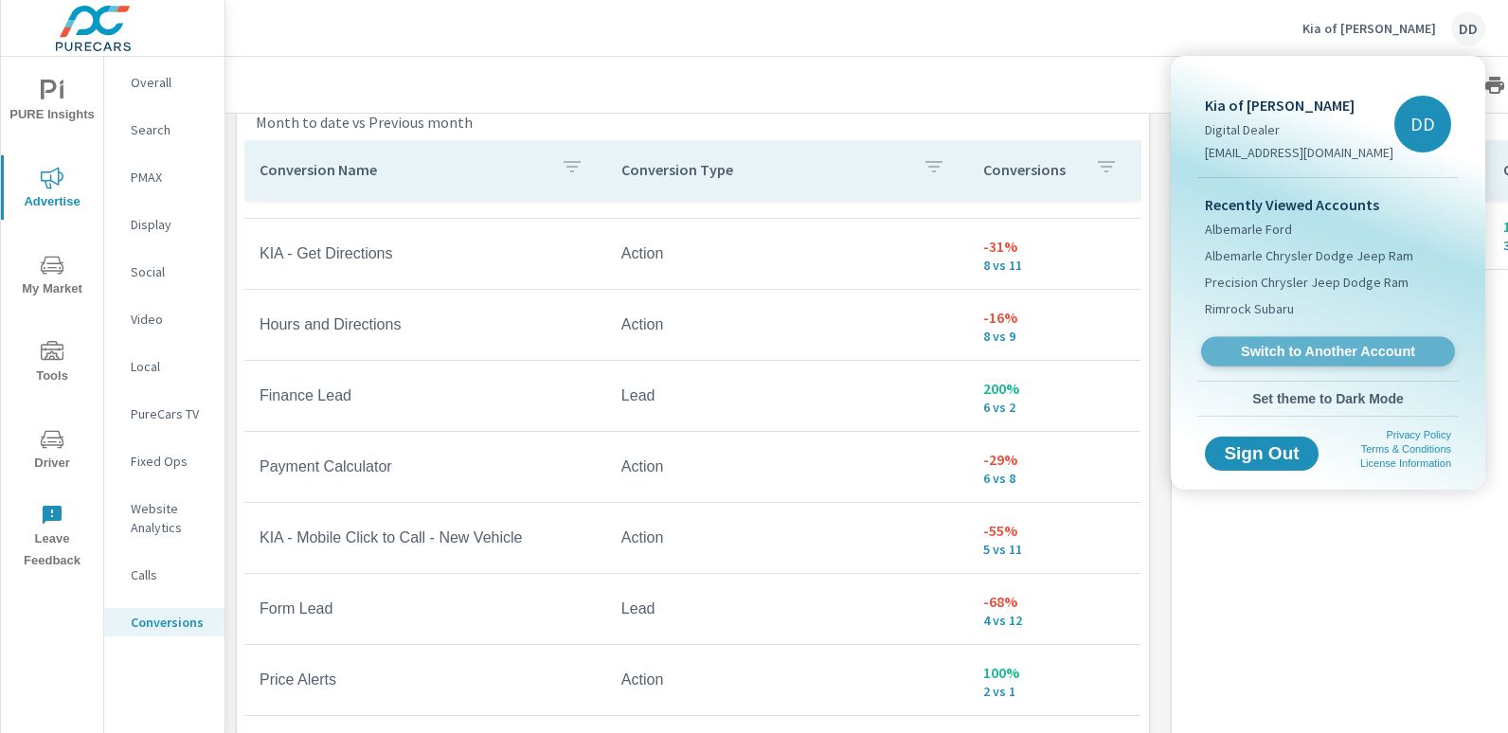
click at [1310, 344] on span "Switch to Another Account" at bounding box center [1327, 352] width 232 height 18
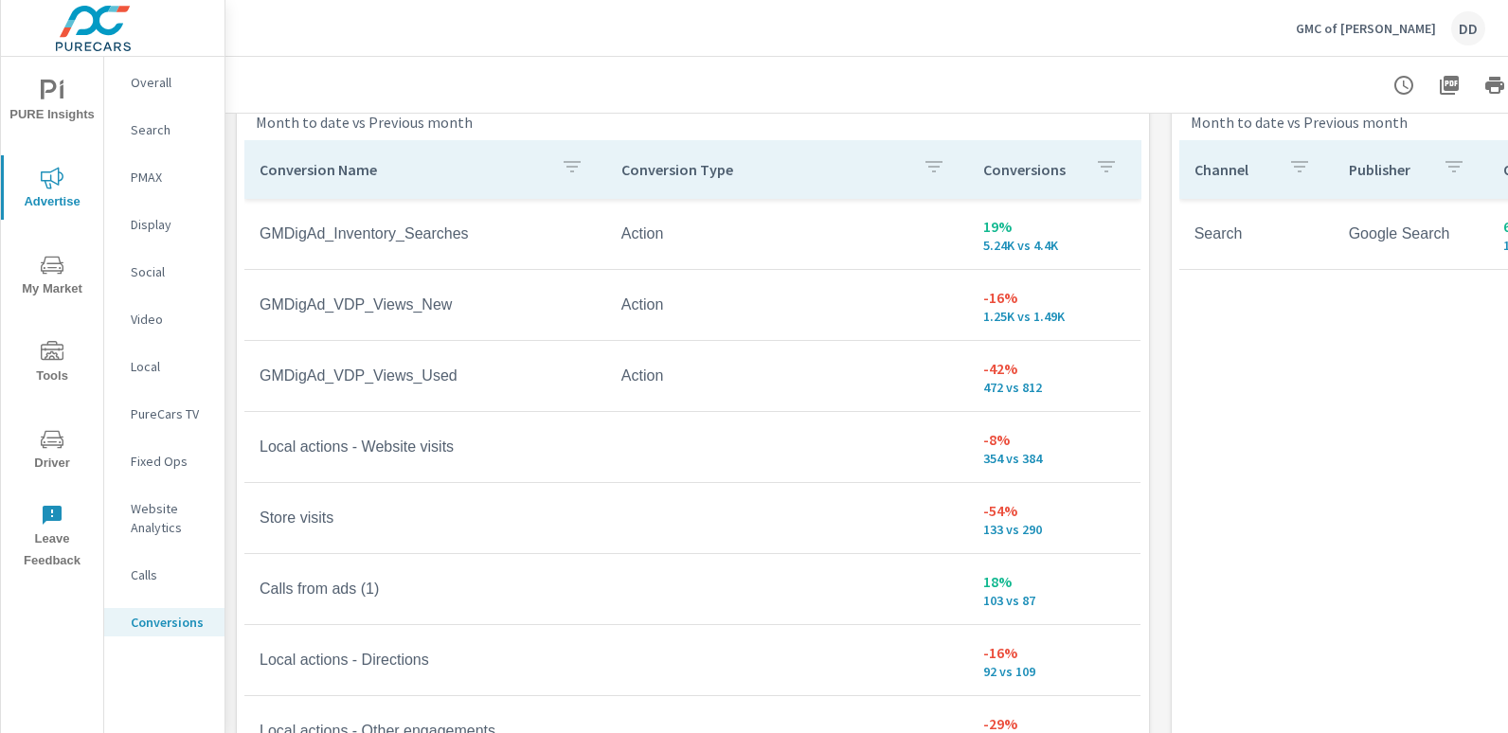
scroll to position [1085, 0]
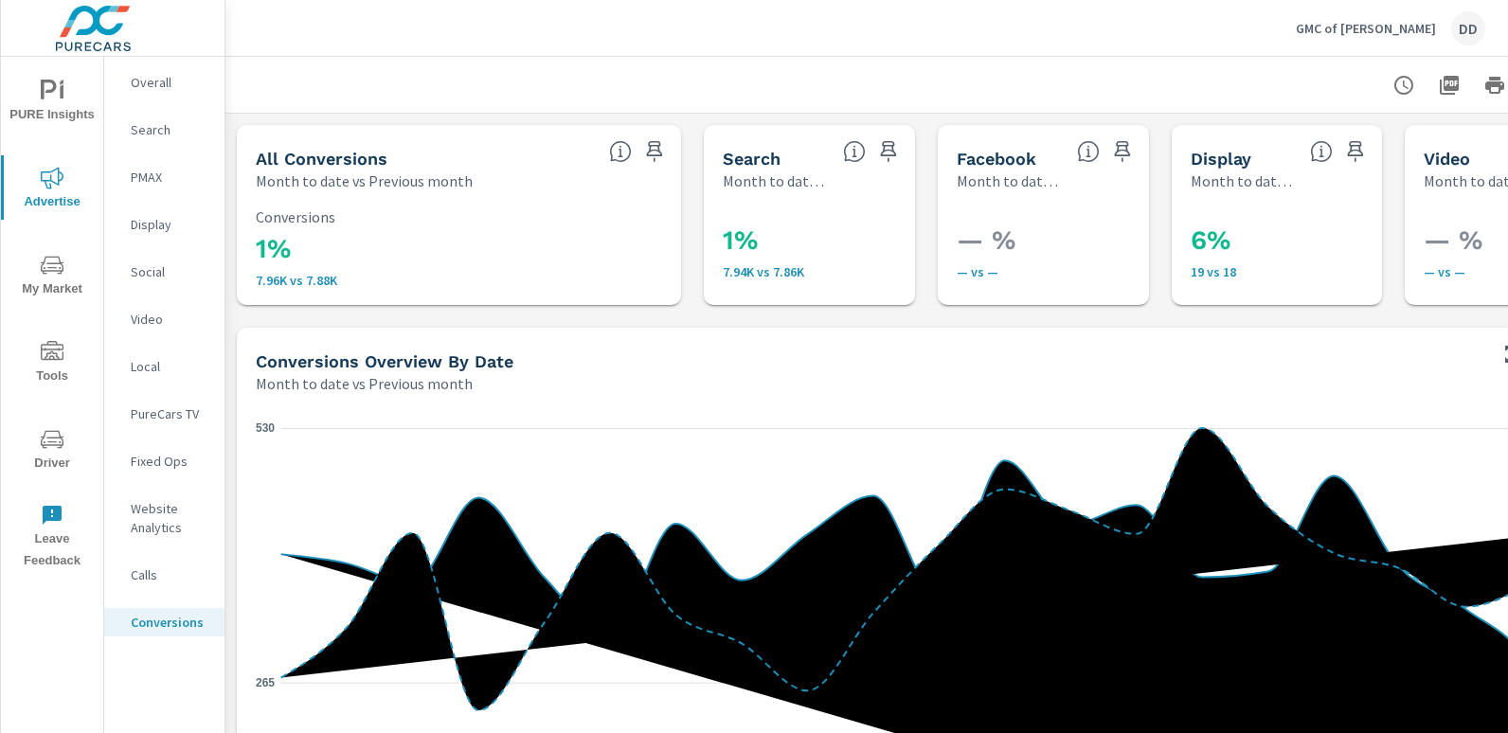
click at [1458, 45] on div "GMC of Billings DD" at bounding box center [1390, 28] width 189 height 34
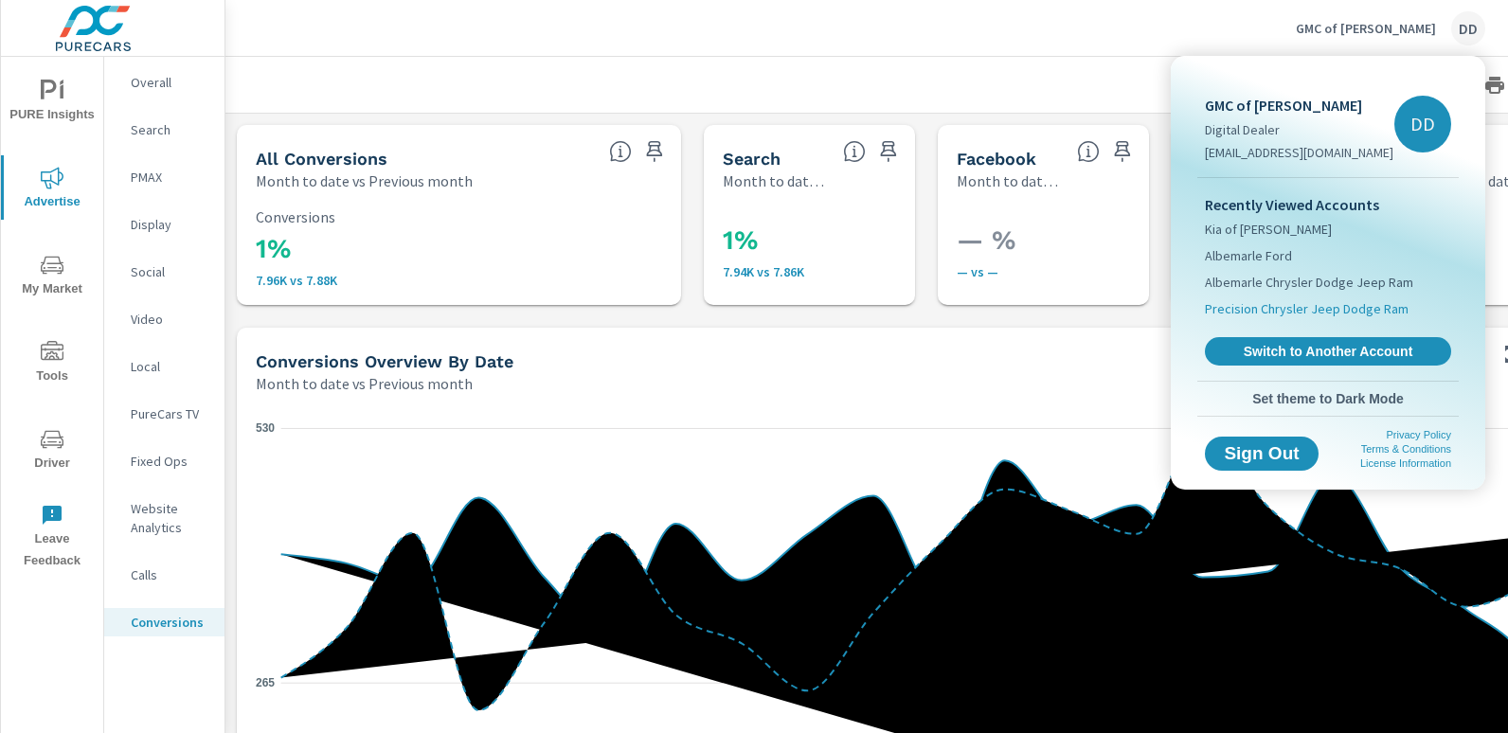
click at [1304, 313] on span "Precision Chrysler Jeep Dodge Ram" at bounding box center [1307, 308] width 204 height 19
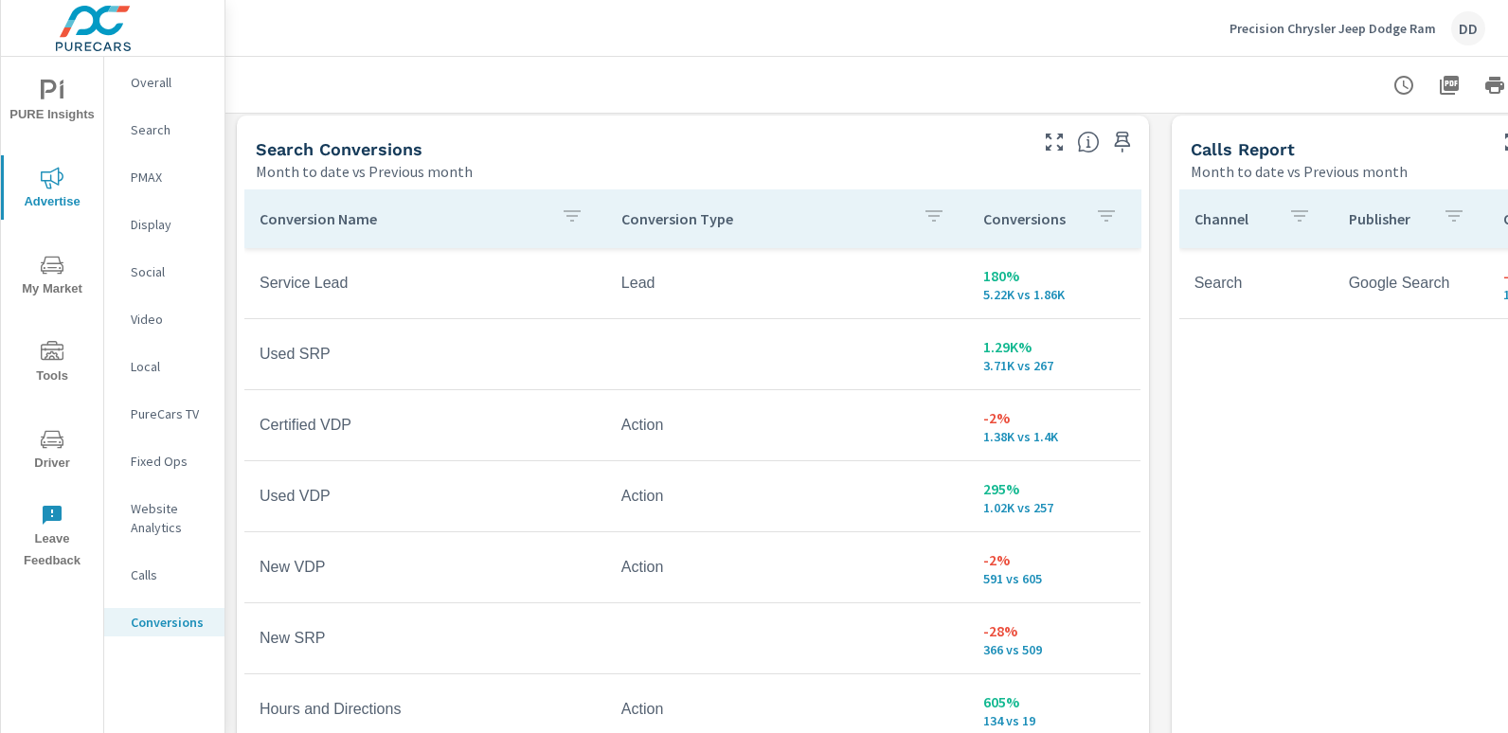
scroll to position [1052, 0]
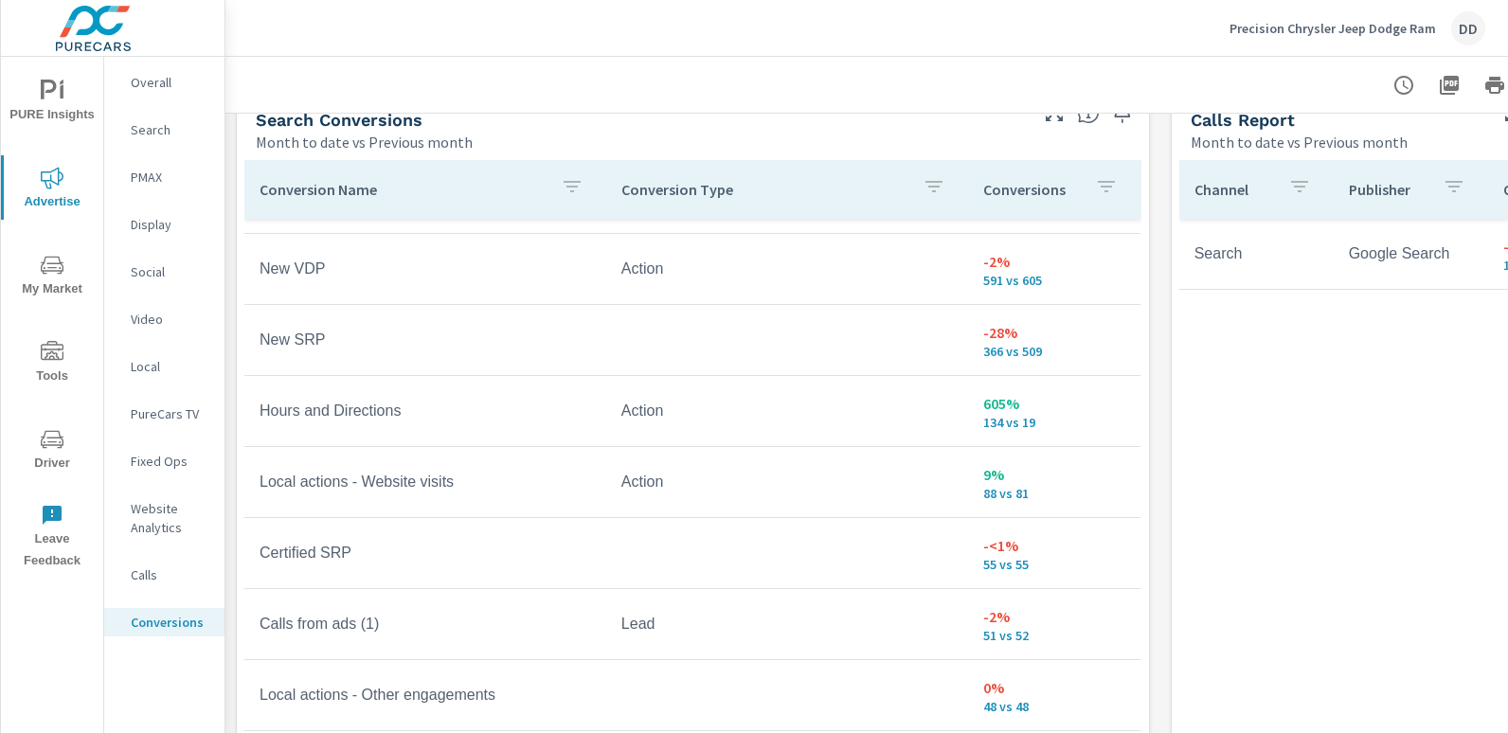
scroll to position [279, 0]
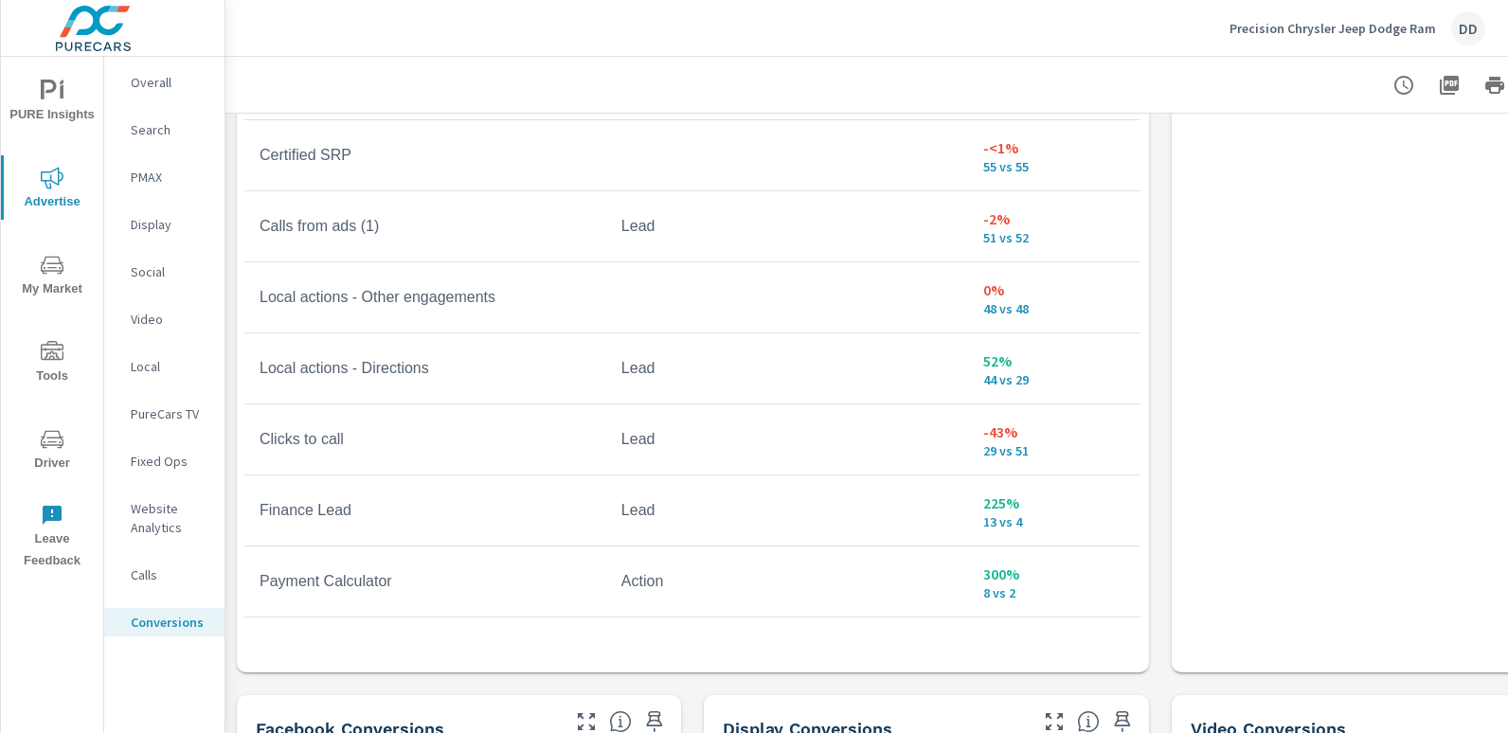
scroll to position [1279, 0]
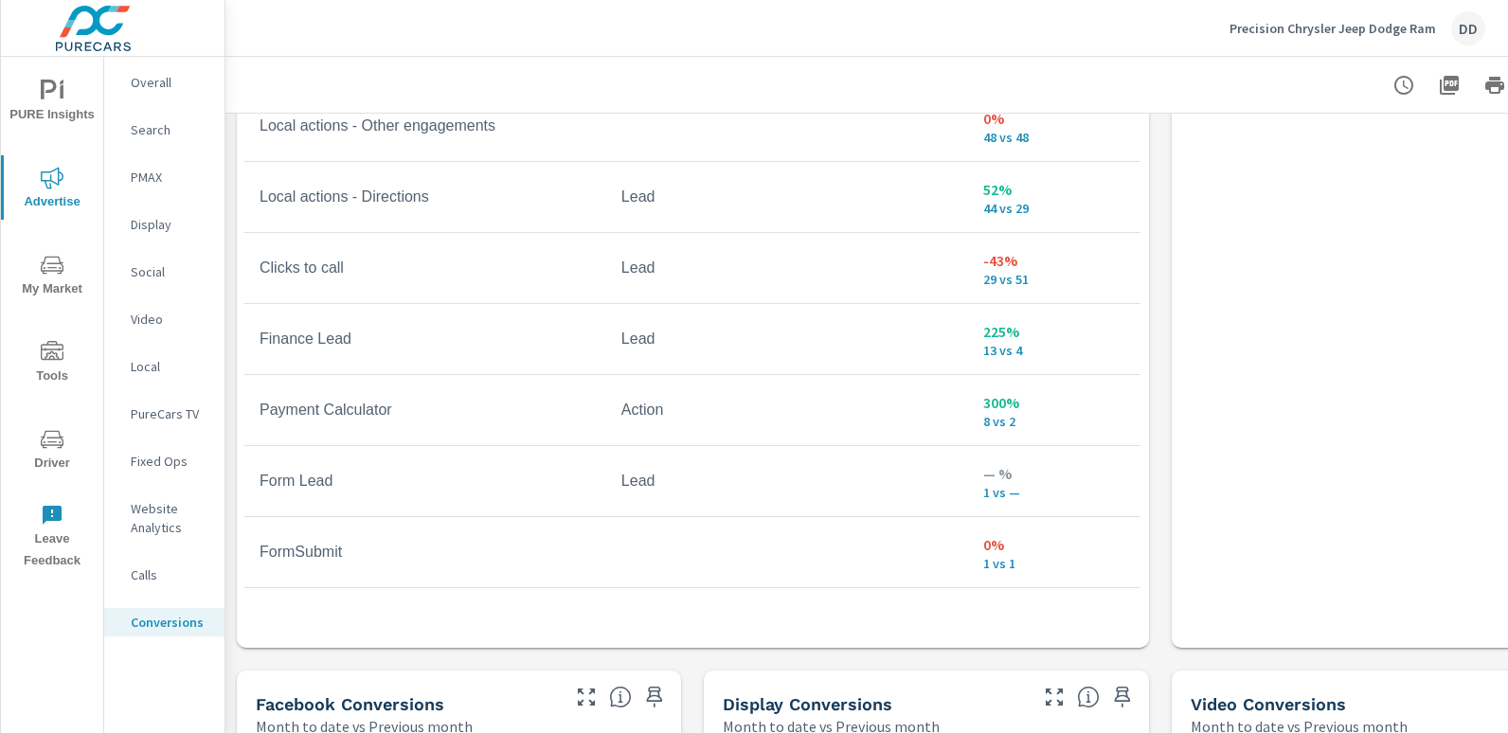
scroll to position [617, 0]
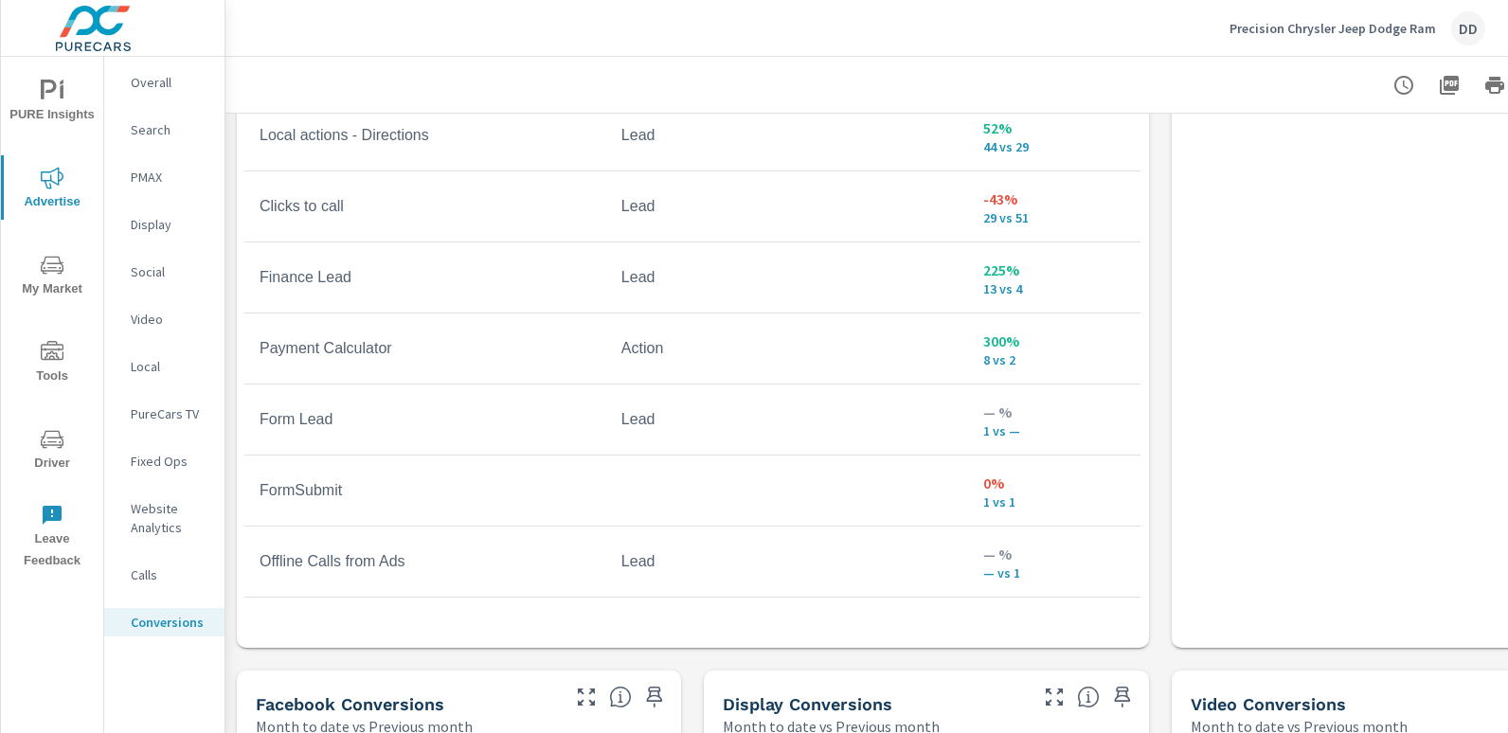
scroll to position [686, 0]
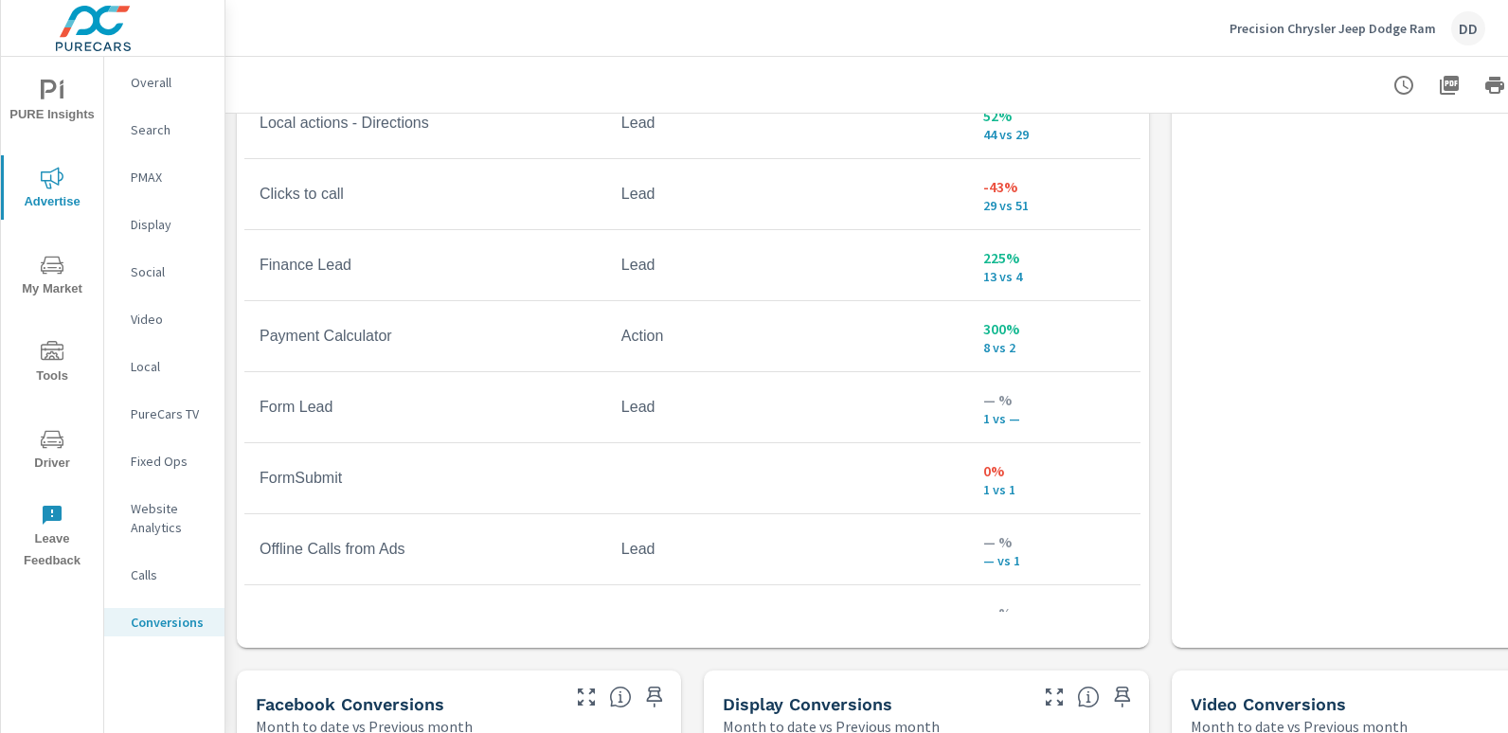
scroll to position [732, 0]
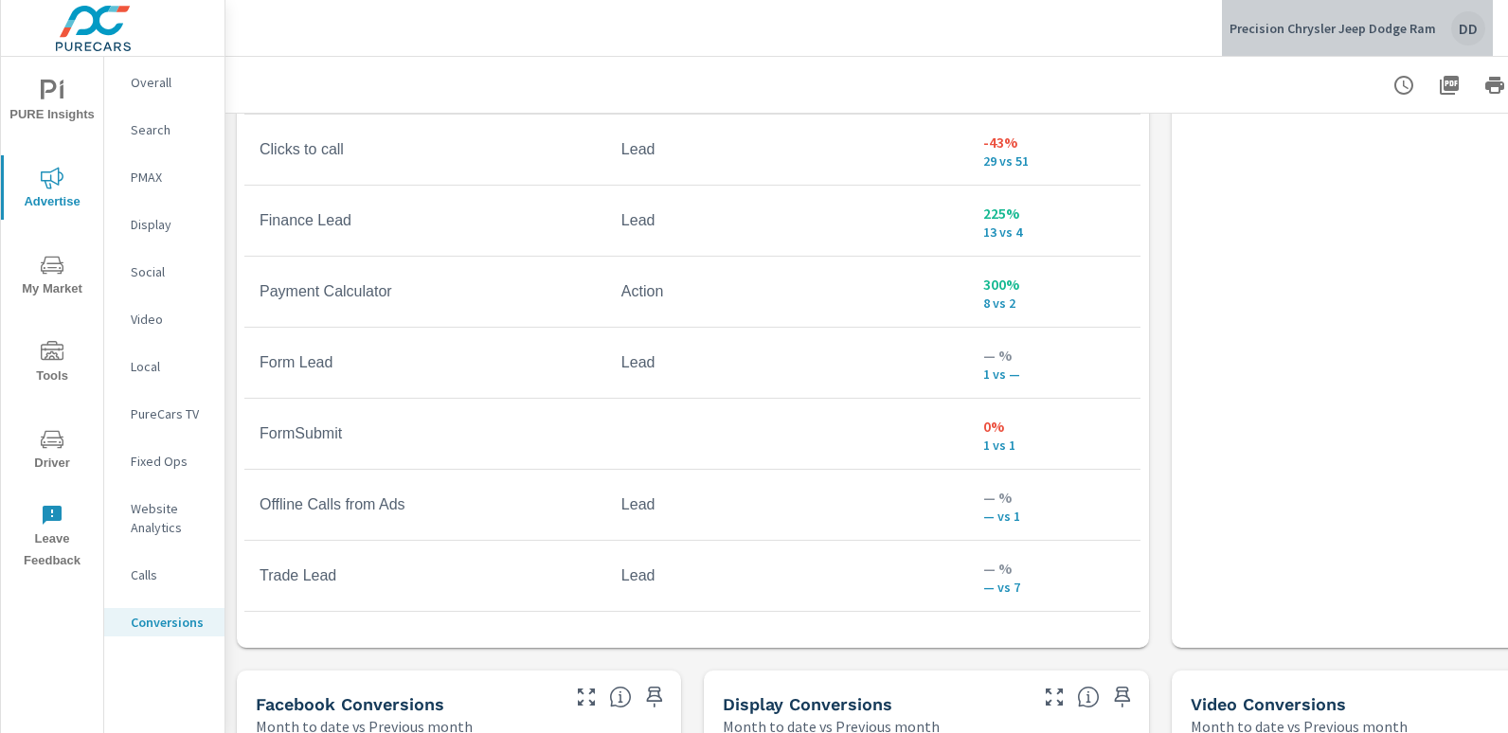
click at [1476, 23] on div "DD" at bounding box center [1468, 28] width 34 height 34
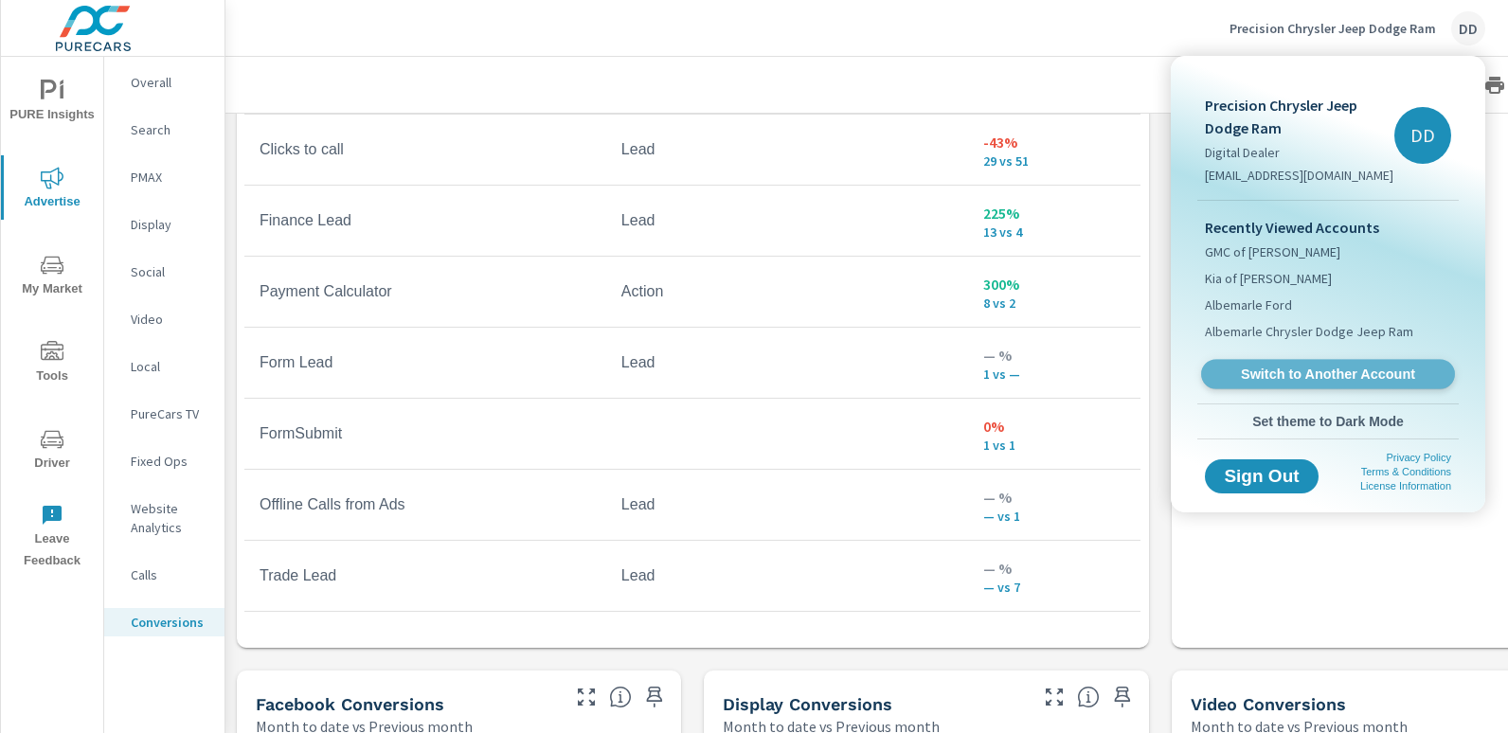
click at [1313, 368] on span "Switch to Another Account" at bounding box center [1327, 375] width 232 height 18
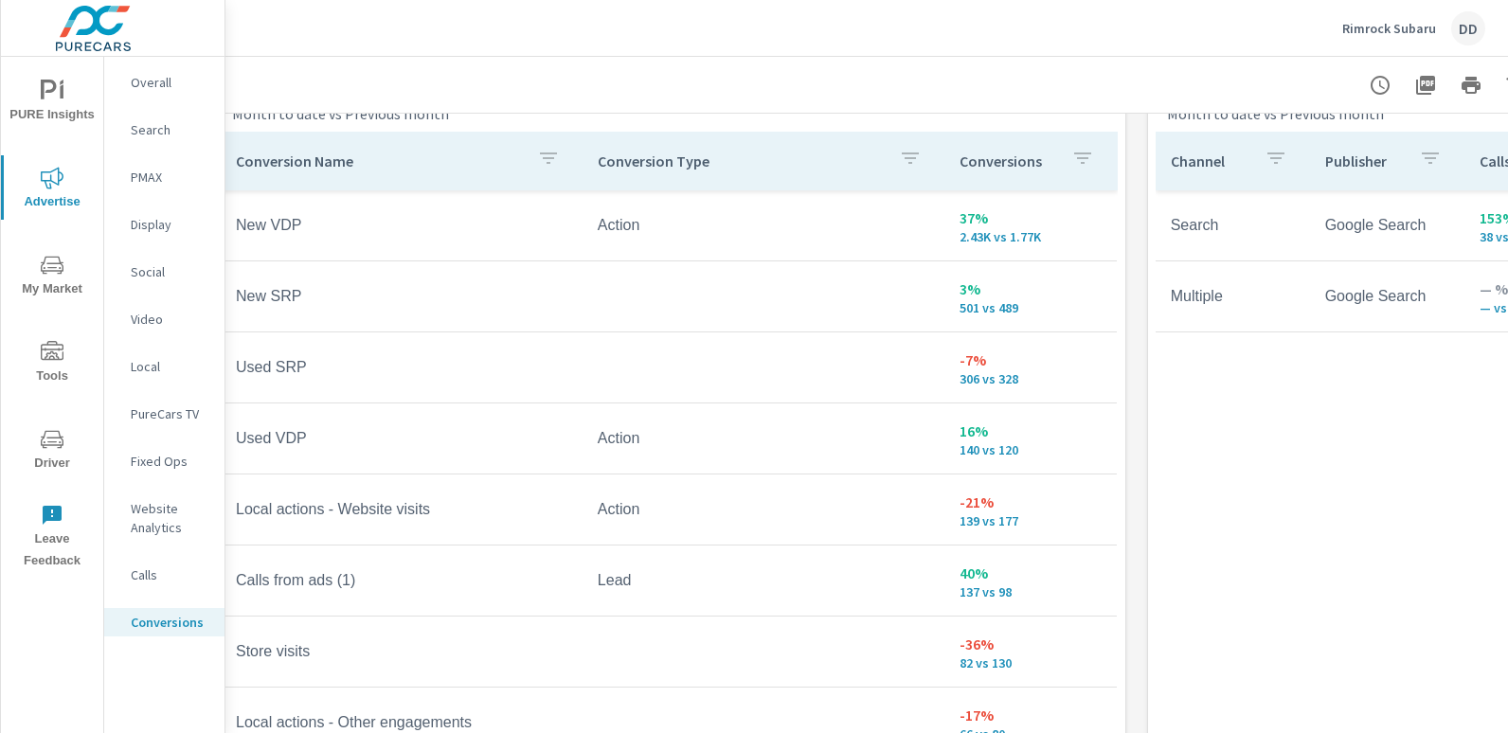
scroll to position [1081, 0]
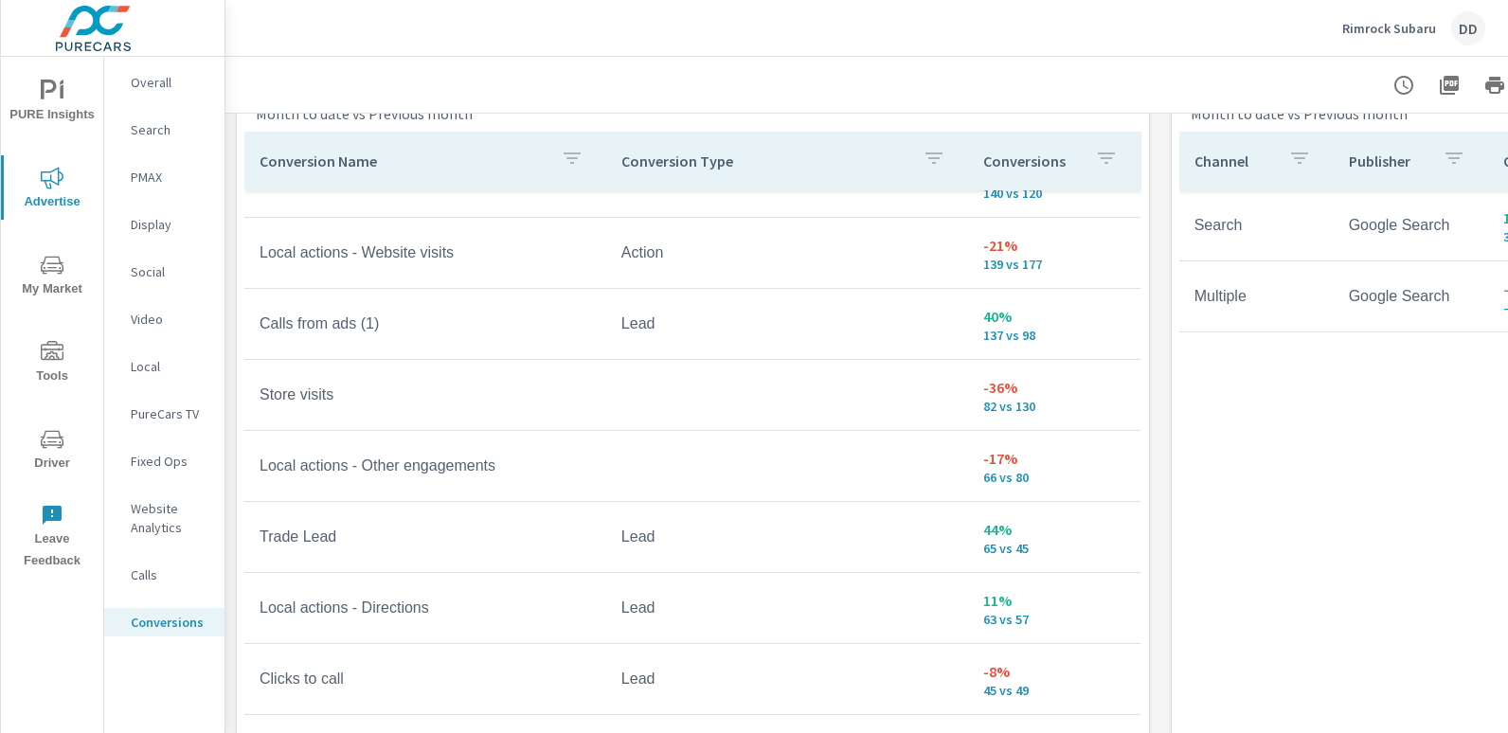
scroll to position [259, 0]
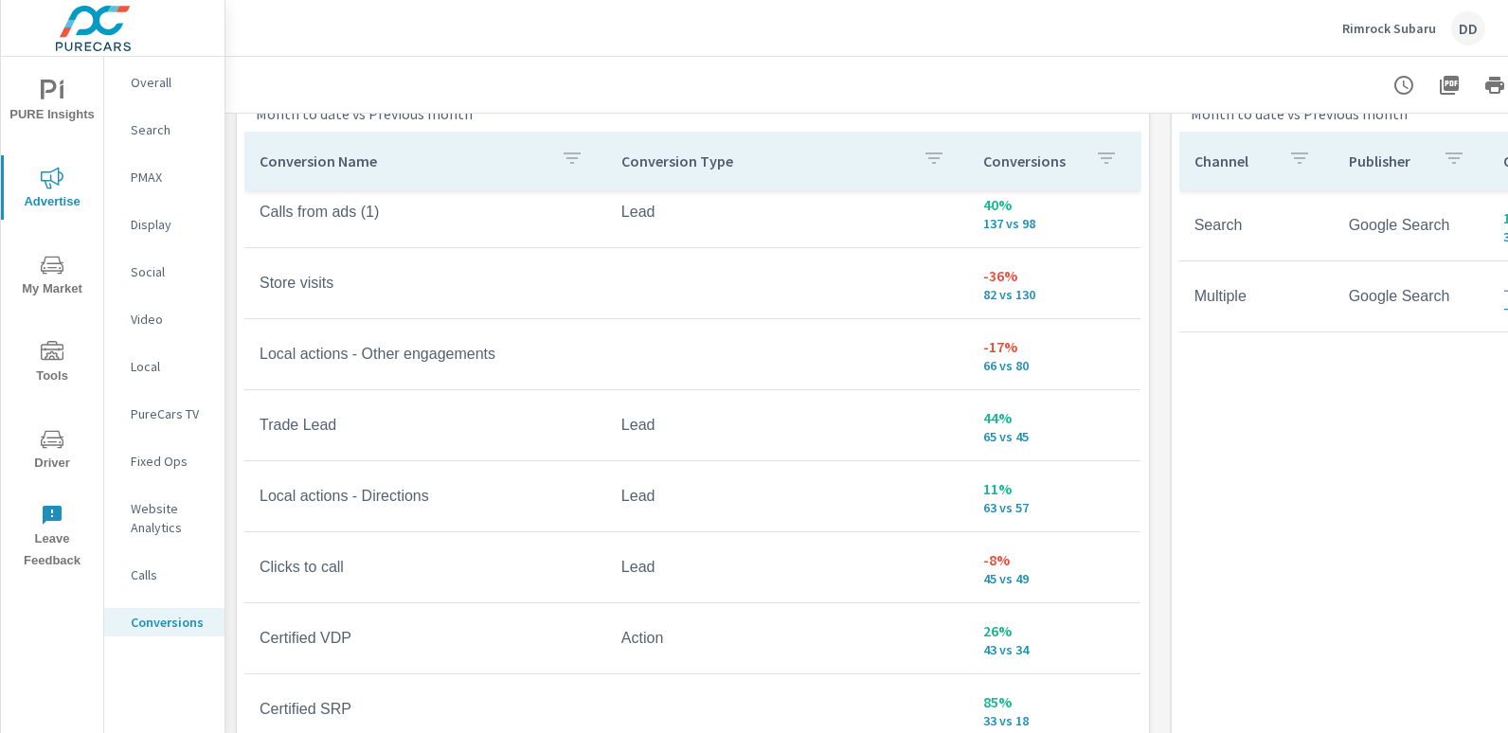
scroll to position [372, 0]
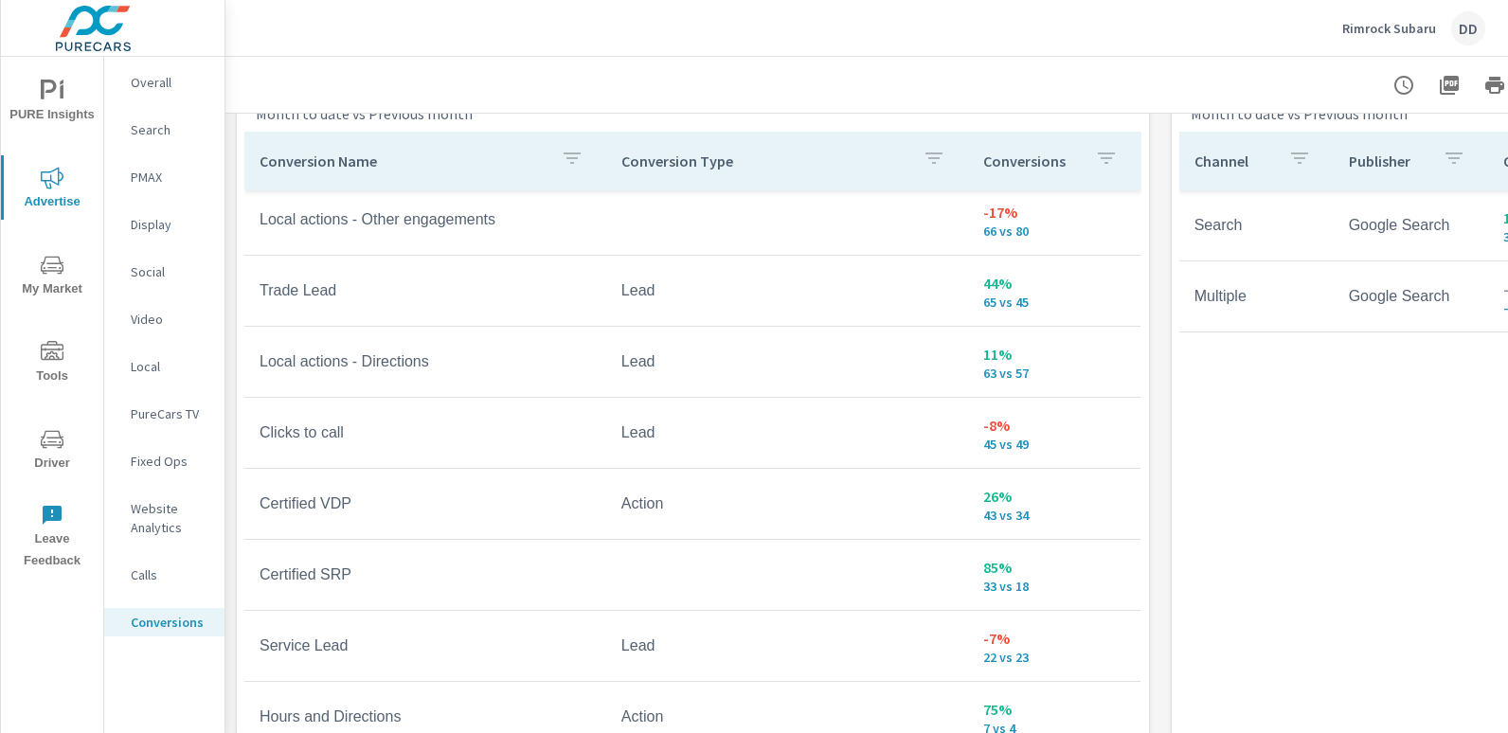
scroll to position [505, 0]
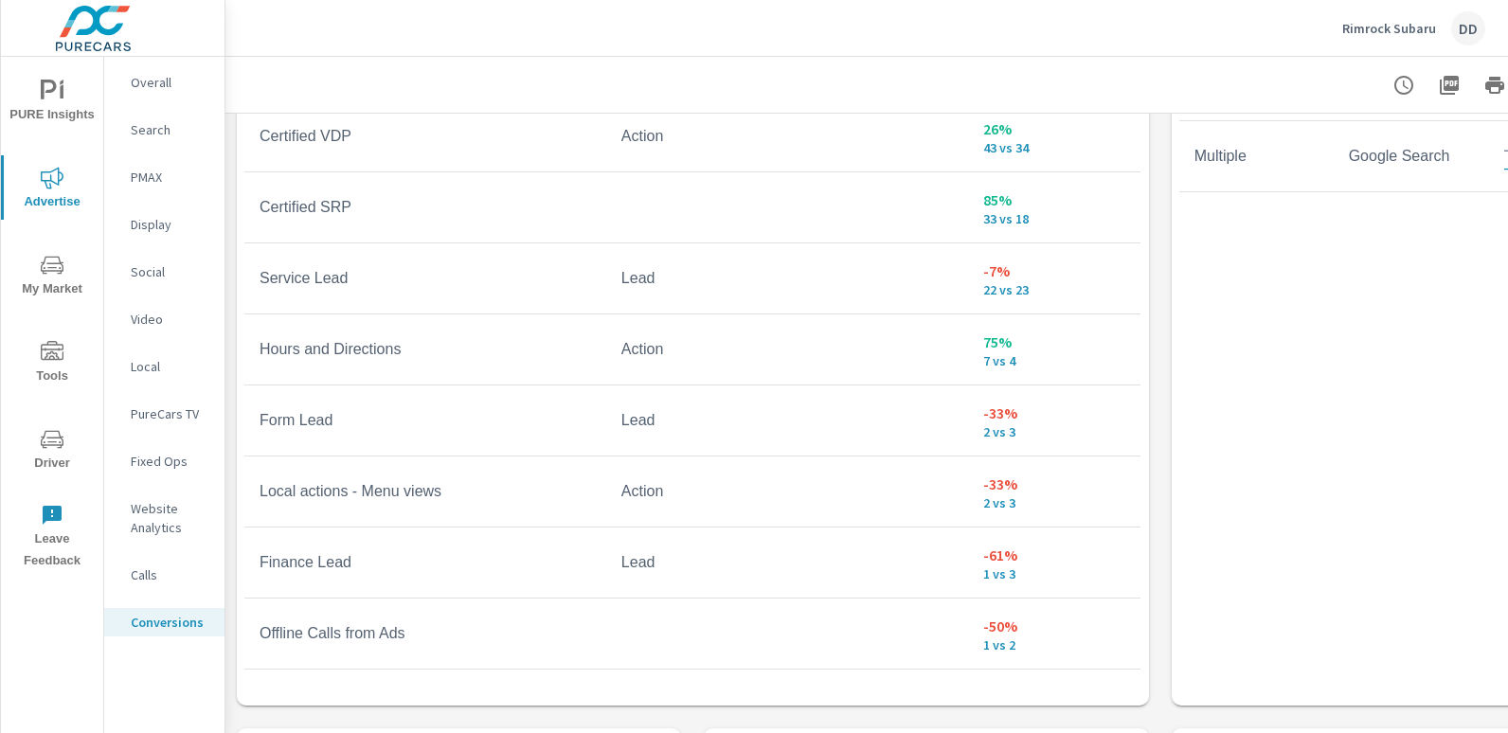
scroll to position [1299, 0]
